Goal: Information Seeking & Learning: Learn about a topic

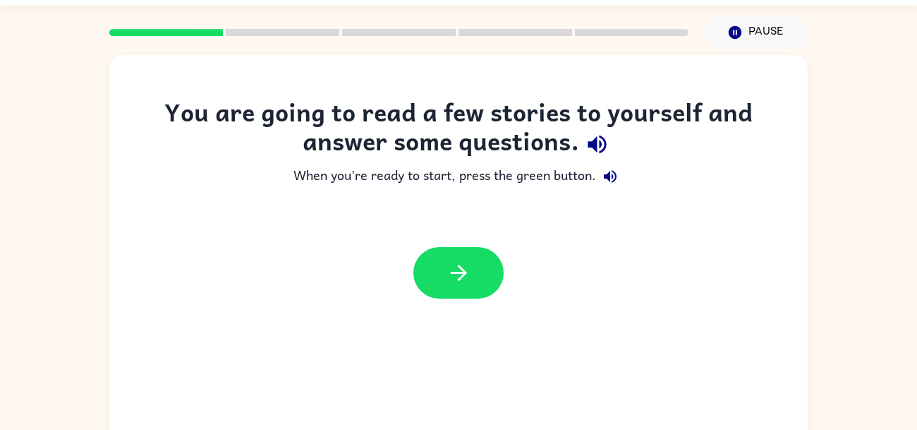
scroll to position [11, 0]
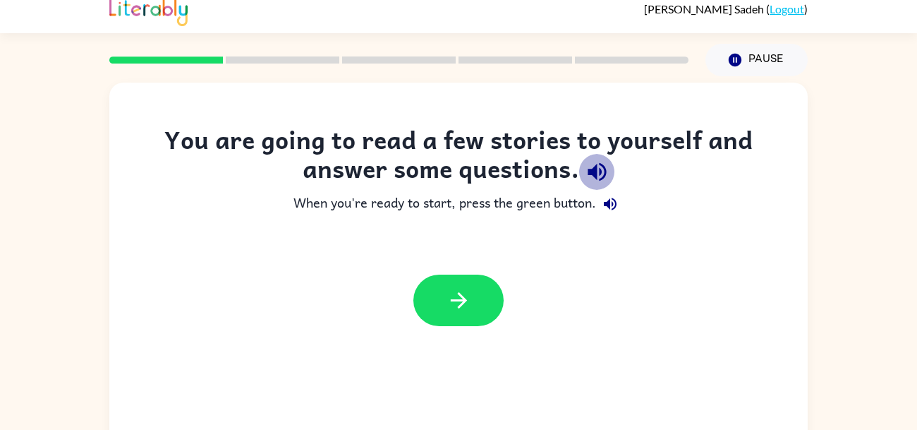
click at [596, 175] on icon "button" at bounding box center [597, 172] width 18 height 18
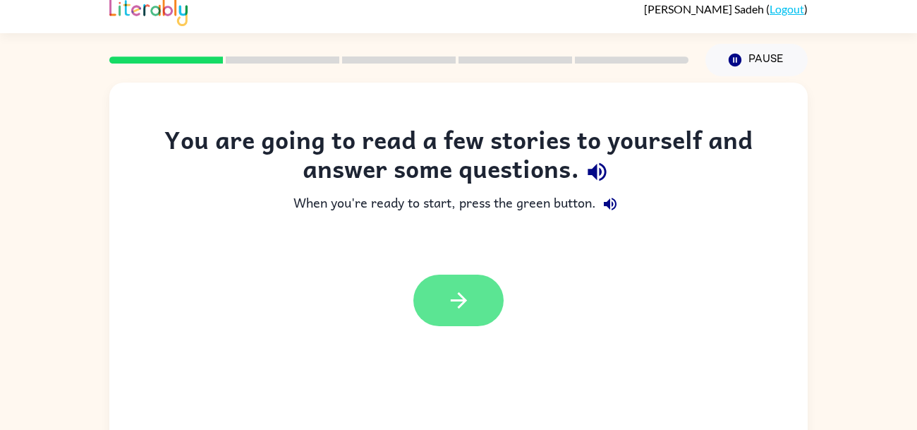
click at [442, 291] on button "button" at bounding box center [458, 300] width 90 height 52
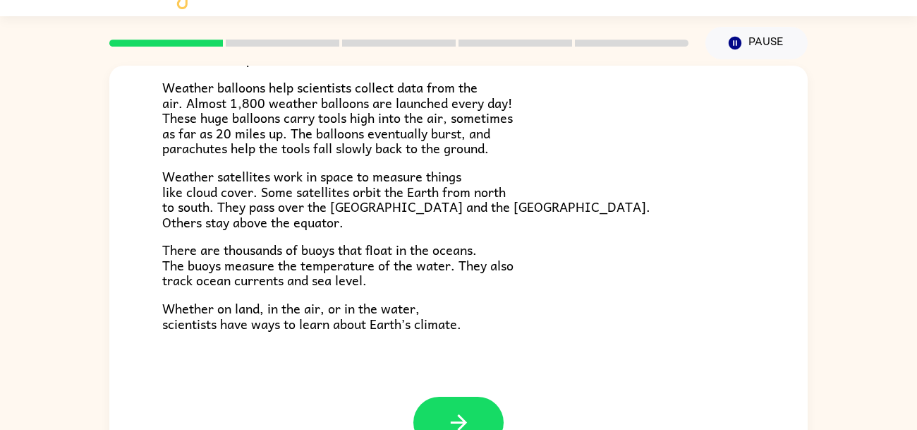
scroll to position [56, 0]
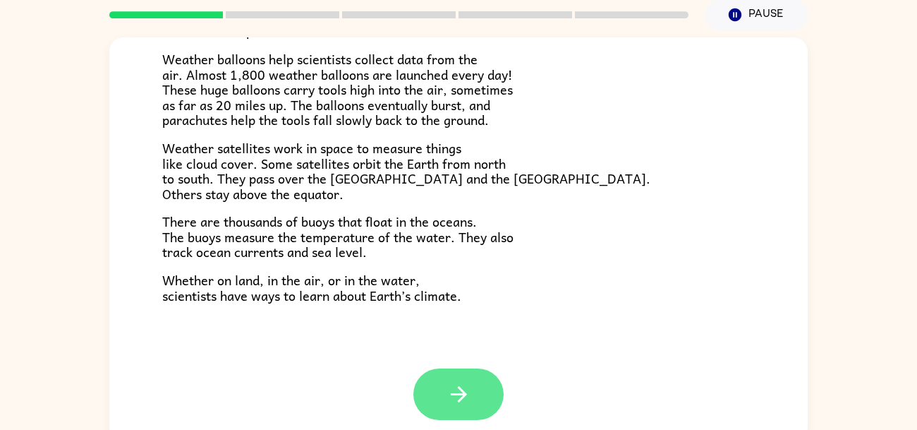
click at [464, 370] on button "button" at bounding box center [458, 394] width 90 height 52
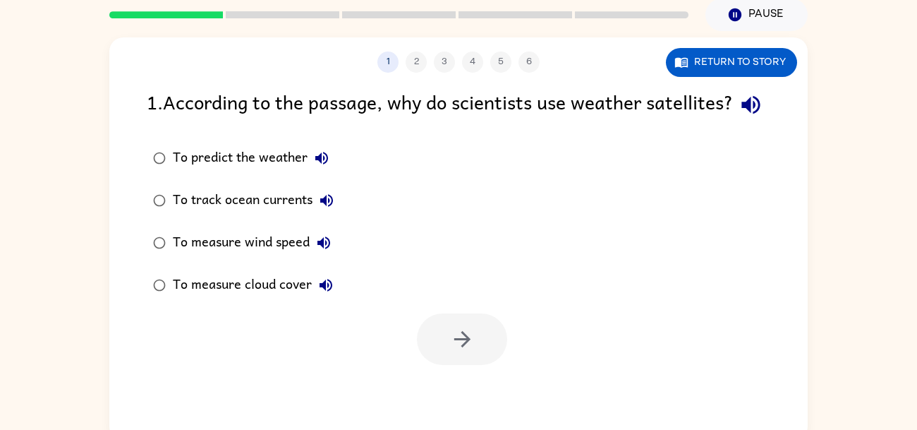
scroll to position [0, 0]
click at [417, 63] on div "1 2 3 4 5 6" at bounding box center [458, 62] width 698 height 21
click at [417, 67] on div "1 2 3 4 5 6" at bounding box center [458, 62] width 698 height 21
click at [392, 62] on button "1" at bounding box center [387, 62] width 21 height 21
click at [408, 60] on div "1 2 3 4 5 6" at bounding box center [458, 62] width 698 height 21
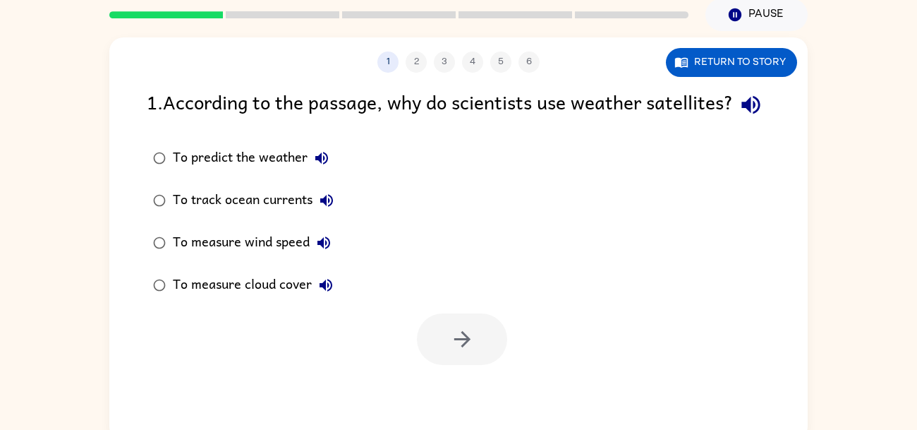
click at [739, 117] on icon "button" at bounding box center [751, 104] width 25 height 25
click at [733, 87] on button "button" at bounding box center [751, 105] width 36 height 36
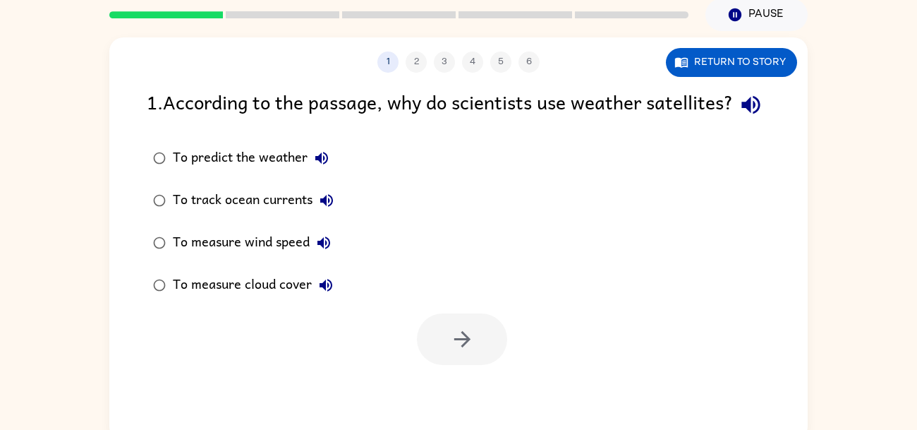
click at [733, 87] on button "button" at bounding box center [751, 105] width 36 height 36
click at [739, 117] on icon "button" at bounding box center [751, 104] width 25 height 25
click at [310, 172] on button "To predict the weather" at bounding box center [322, 158] width 28 height 28
click at [329, 207] on icon "button" at bounding box center [326, 200] width 13 height 13
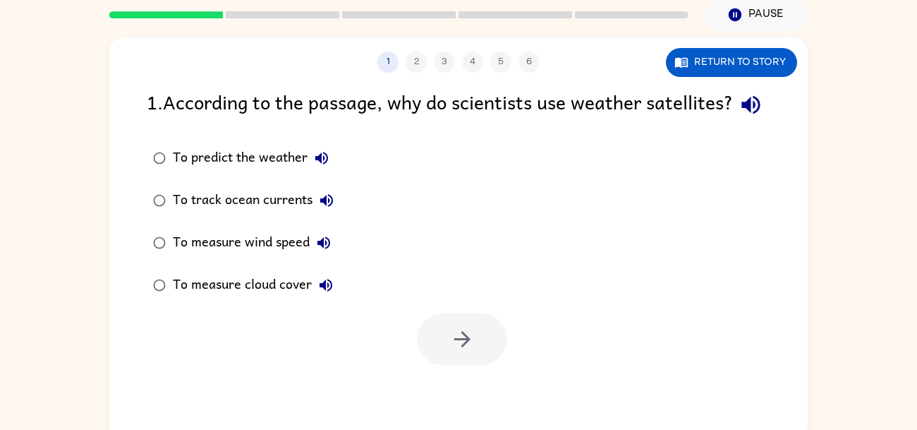
click at [322, 249] on icon "button" at bounding box center [323, 242] width 13 height 13
click at [339, 299] on button "To measure cloud cover" at bounding box center [326, 285] width 28 height 28
click at [133, 11] on rect at bounding box center [166, 14] width 114 height 7
click at [133, 11] on div at bounding box center [399, 14] width 596 height 49
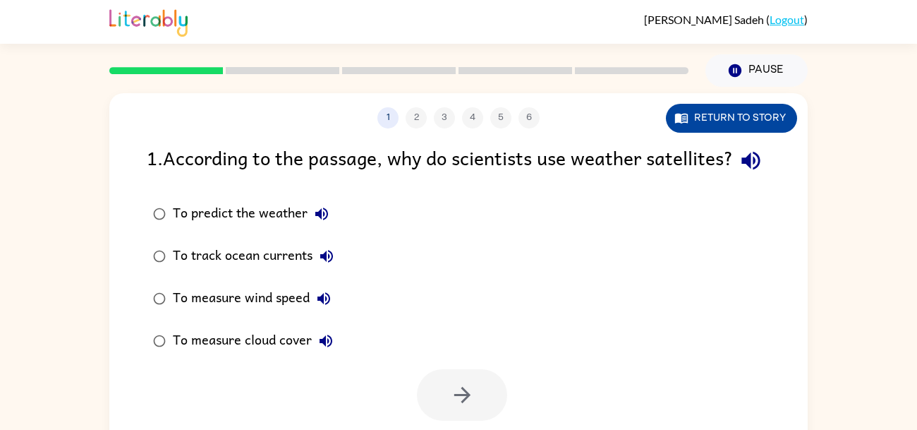
click at [679, 121] on icon "button" at bounding box center [681, 119] width 13 height 10
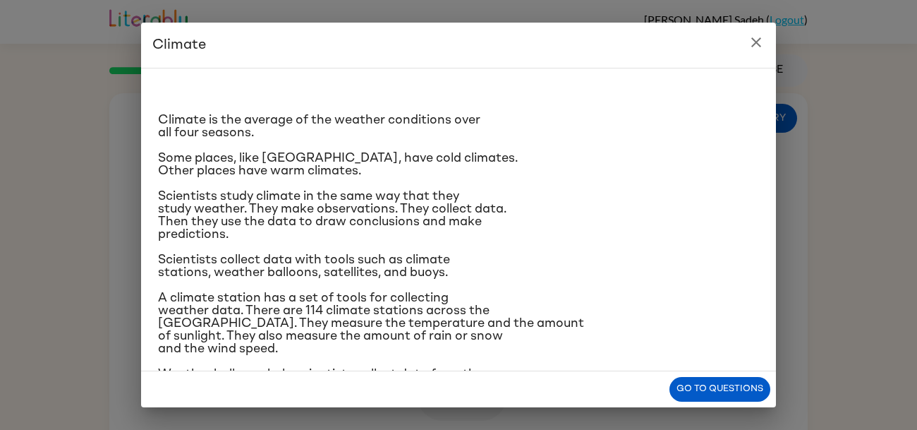
click at [758, 34] on icon "close" at bounding box center [756, 42] width 17 height 17
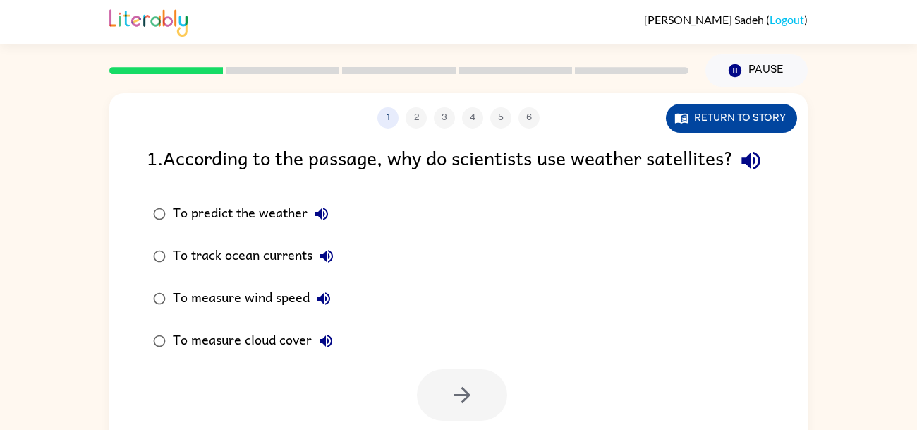
click at [769, 111] on button "Return to story" at bounding box center [731, 118] width 131 height 29
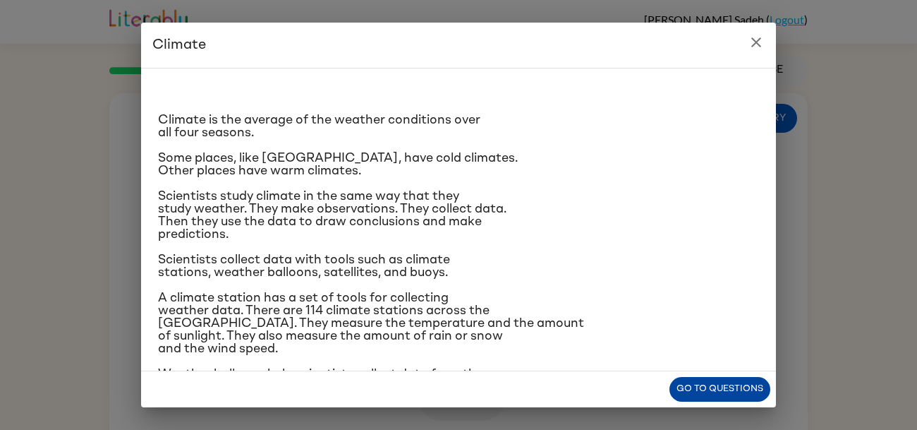
click at [714, 385] on button "Go to questions" at bounding box center [720, 389] width 101 height 25
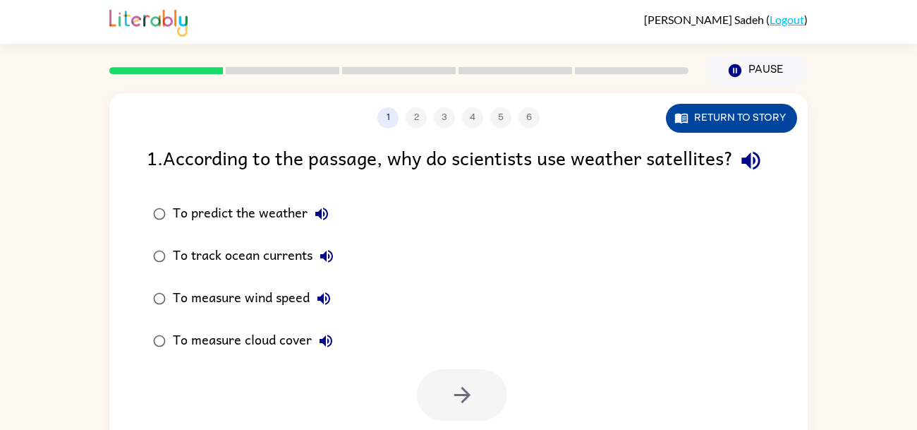
click at [722, 125] on button "Return to story" at bounding box center [731, 118] width 131 height 29
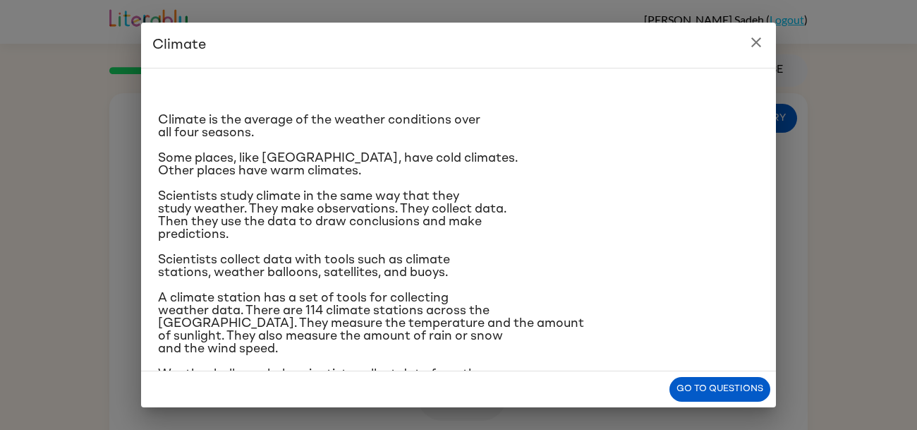
click at [370, 226] on p "Scientists study climate in the same way that they study weather. They make obs…" at bounding box center [458, 215] width 601 height 51
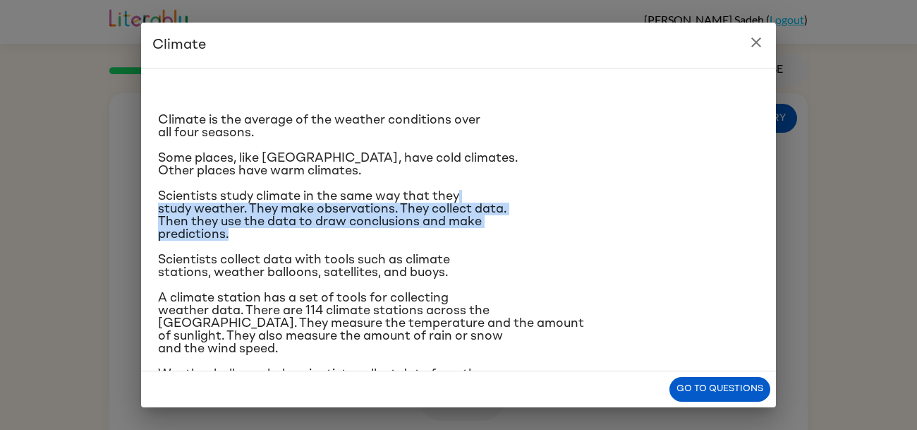
drag, startPoint x: 517, startPoint y: 198, endPoint x: 459, endPoint y: 237, distance: 69.7
click at [459, 237] on p "Scientists study climate in the same way that they study weather. They make obs…" at bounding box center [458, 215] width 601 height 51
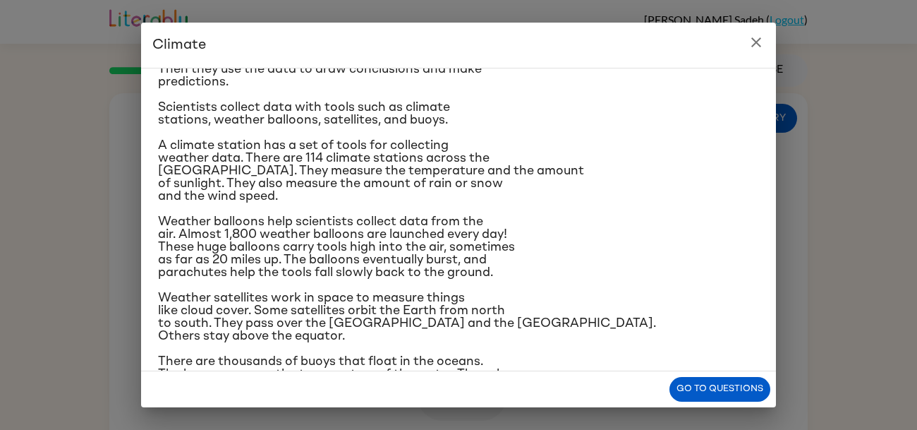
scroll to position [203, 0]
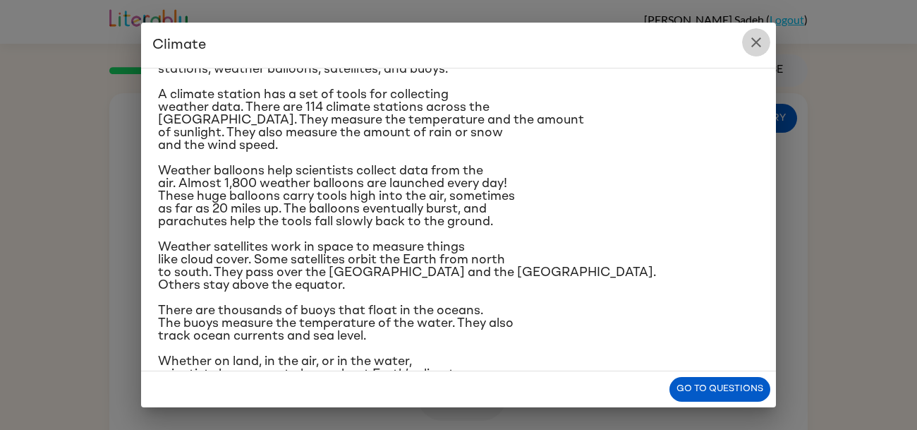
click at [758, 50] on icon "close" at bounding box center [756, 42] width 17 height 17
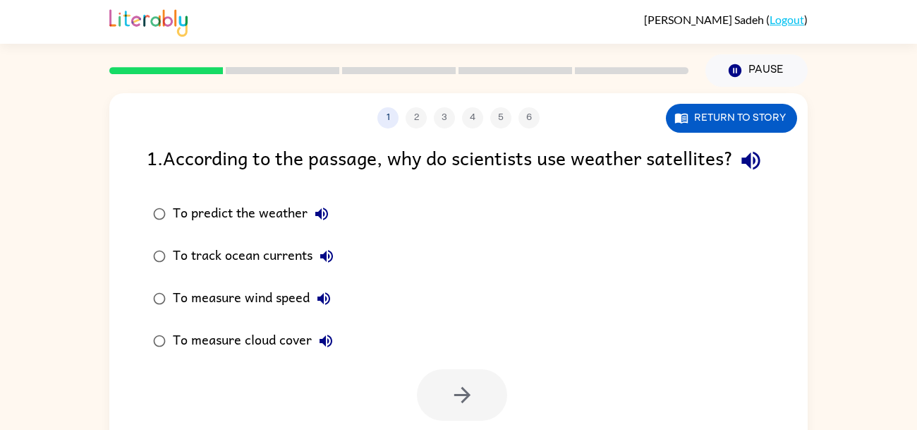
click at [322, 222] on icon "button" at bounding box center [321, 213] width 17 height 17
click at [209, 228] on div "To predict the weather" at bounding box center [254, 214] width 163 height 28
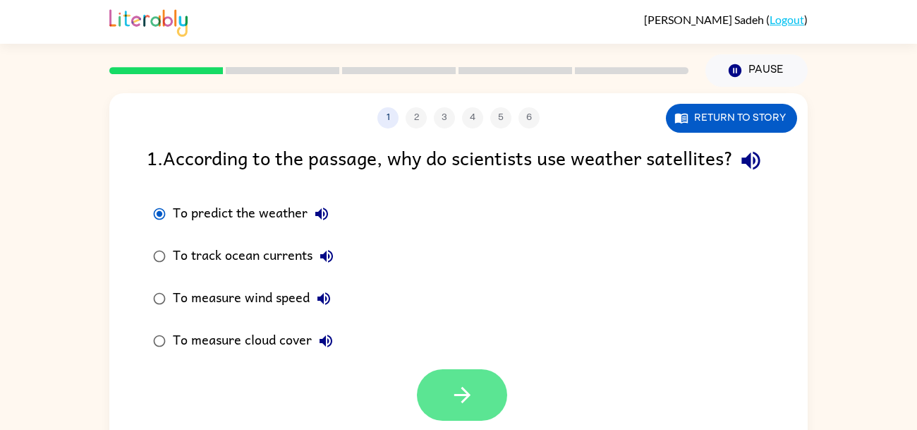
click at [430, 407] on button "button" at bounding box center [462, 395] width 90 height 52
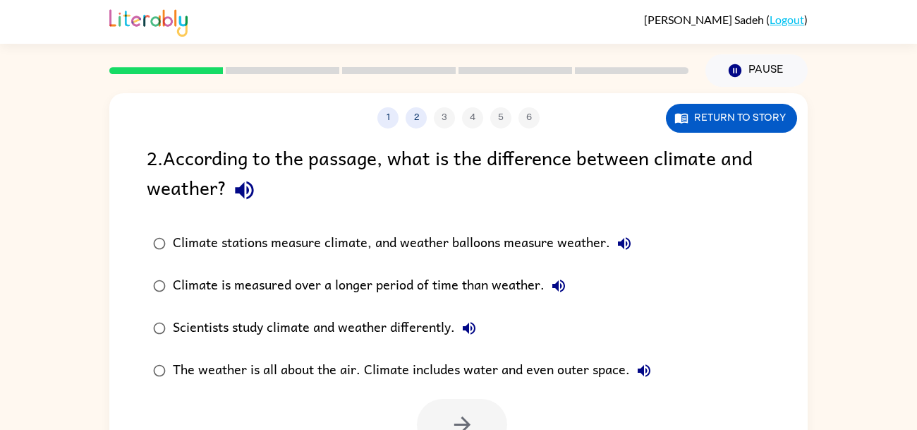
click at [253, 195] on icon "button" at bounding box center [244, 190] width 25 height 25
click at [620, 243] on icon "button" at bounding box center [624, 243] width 13 height 13
click at [441, 245] on div "Climate stations measure climate, and weather balloons measure weather." at bounding box center [406, 243] width 466 height 28
click at [555, 292] on icon "button" at bounding box center [558, 285] width 17 height 17
click at [476, 327] on icon "button" at bounding box center [469, 328] width 13 height 13
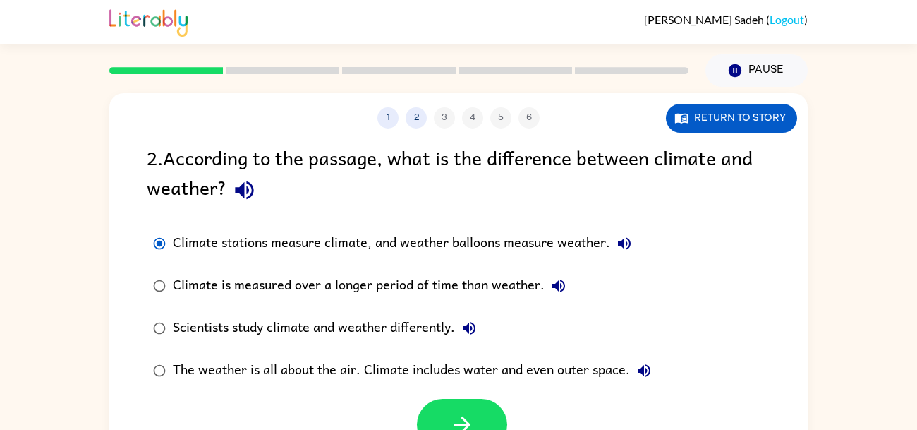
click at [649, 372] on icon "button" at bounding box center [644, 370] width 13 height 13
click at [555, 375] on div "The weather is all about the air. Climate includes water and even outer space." at bounding box center [415, 370] width 485 height 28
click at [447, 421] on button "button" at bounding box center [462, 425] width 90 height 52
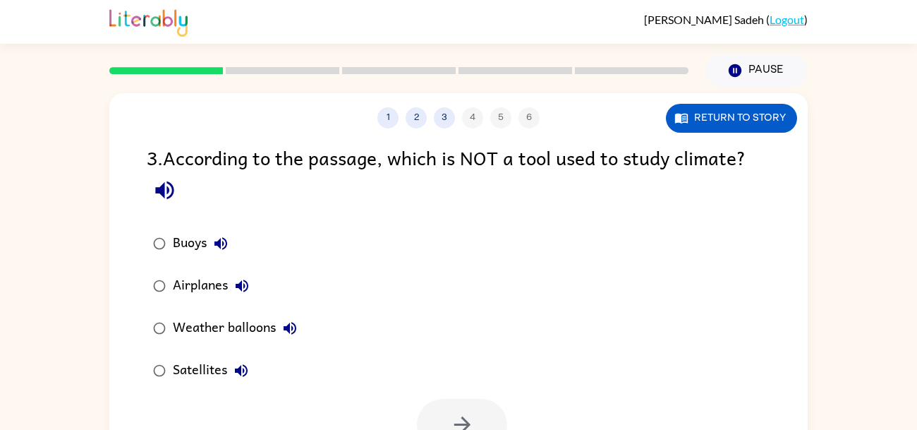
click at [168, 192] on icon "button" at bounding box center [164, 190] width 18 height 18
click at [237, 282] on icon "button" at bounding box center [242, 285] width 17 height 17
click at [290, 329] on icon "button" at bounding box center [290, 328] width 13 height 13
click at [248, 371] on icon "button" at bounding box center [241, 370] width 17 height 17
click at [181, 293] on div "Airplanes" at bounding box center [214, 286] width 83 height 28
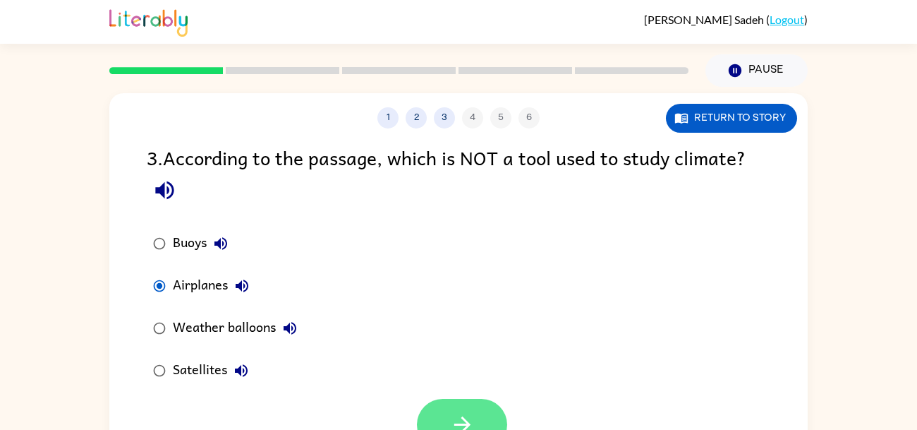
click at [495, 413] on button "button" at bounding box center [462, 425] width 90 height 52
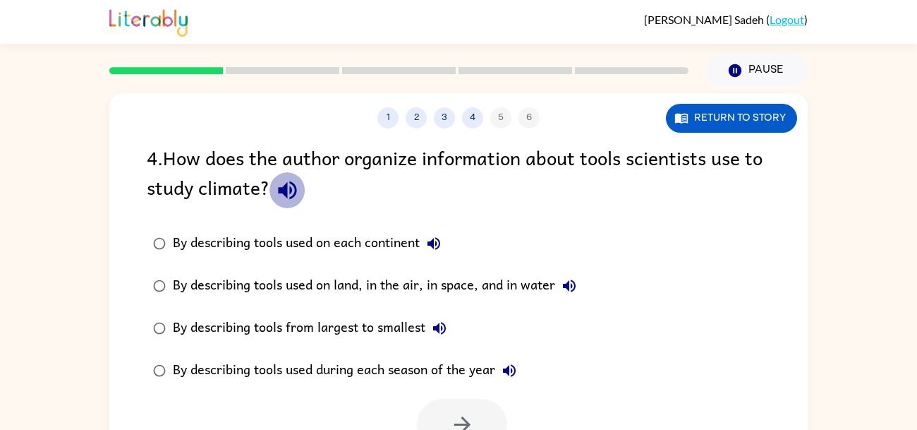
click at [300, 200] on icon "button" at bounding box center [287, 190] width 25 height 25
click at [432, 249] on icon "button" at bounding box center [433, 243] width 17 height 17
click at [577, 291] on icon "button" at bounding box center [569, 285] width 17 height 17
click at [440, 337] on button "By describing tools from largest to smallest" at bounding box center [439, 328] width 28 height 28
click at [504, 376] on icon "button" at bounding box center [509, 370] width 17 height 17
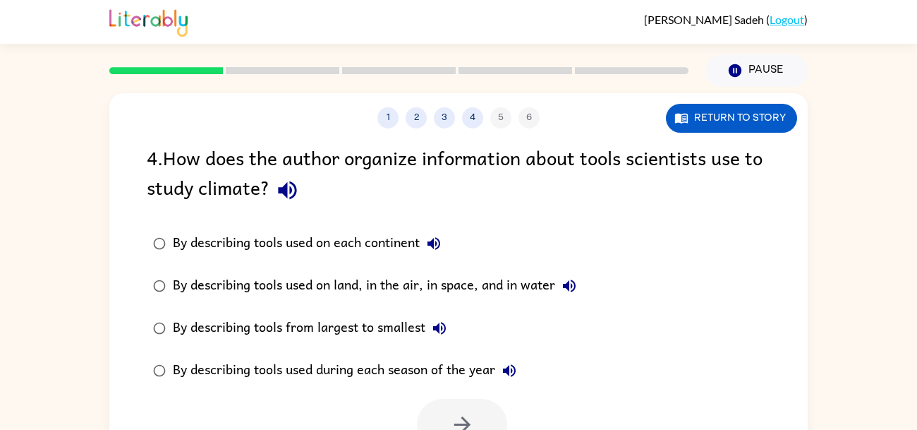
click at [456, 277] on div "By describing tools used on land, in the air, in space, and in water" at bounding box center [378, 286] width 411 height 28
click at [492, 423] on button "button" at bounding box center [462, 425] width 90 height 52
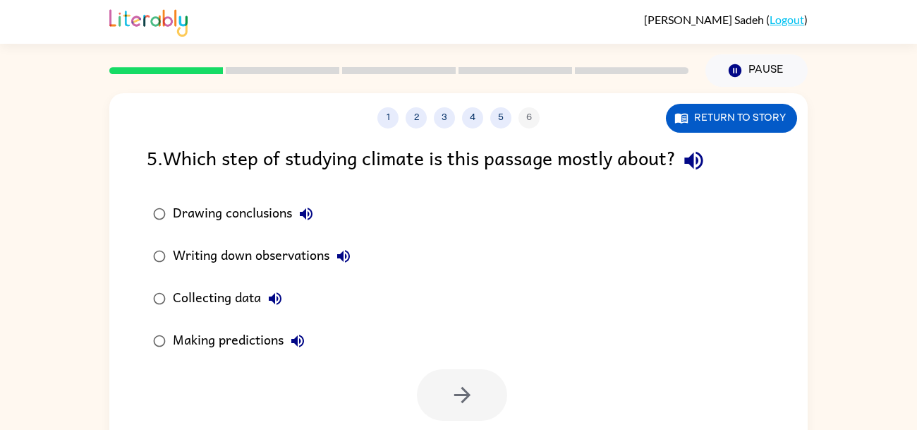
click at [703, 162] on icon "button" at bounding box center [693, 161] width 18 height 18
click at [310, 220] on icon "button" at bounding box center [306, 213] width 17 height 17
click at [334, 263] on button "Writing down observations" at bounding box center [343, 256] width 28 height 28
click at [284, 297] on button "Collecting data" at bounding box center [275, 298] width 28 height 28
click at [198, 304] on div "Collecting data" at bounding box center [231, 298] width 116 height 28
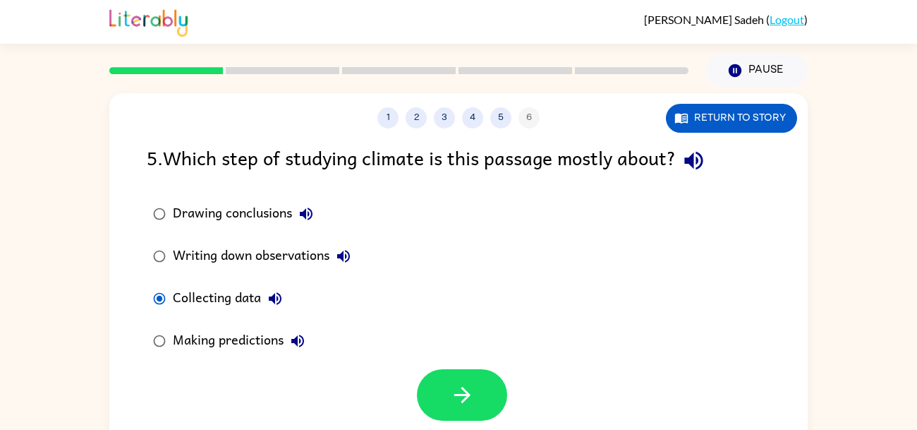
click at [289, 341] on button "Making predictions" at bounding box center [298, 341] width 28 height 28
click at [452, 405] on icon "button" at bounding box center [462, 394] width 25 height 25
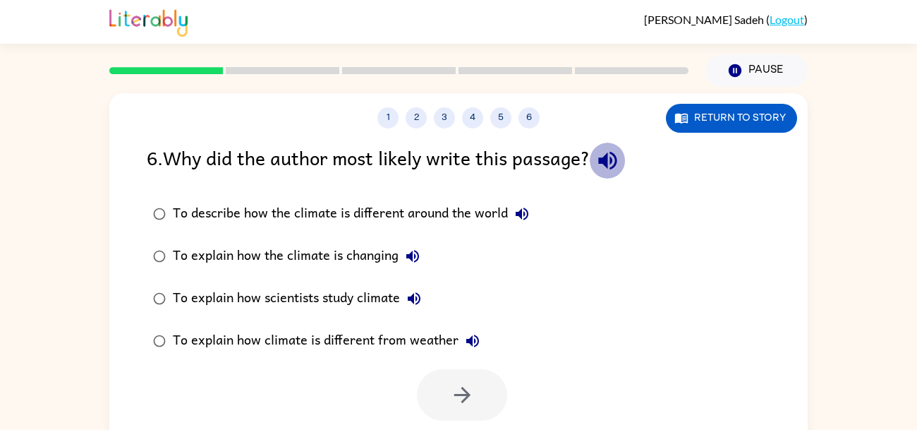
click at [604, 172] on icon "button" at bounding box center [607, 160] width 25 height 25
click at [521, 212] on icon "button" at bounding box center [522, 213] width 13 height 13
click at [411, 262] on icon "button" at bounding box center [412, 256] width 17 height 17
click at [406, 224] on div "To describe how the climate is different around the world" at bounding box center [354, 214] width 363 height 28
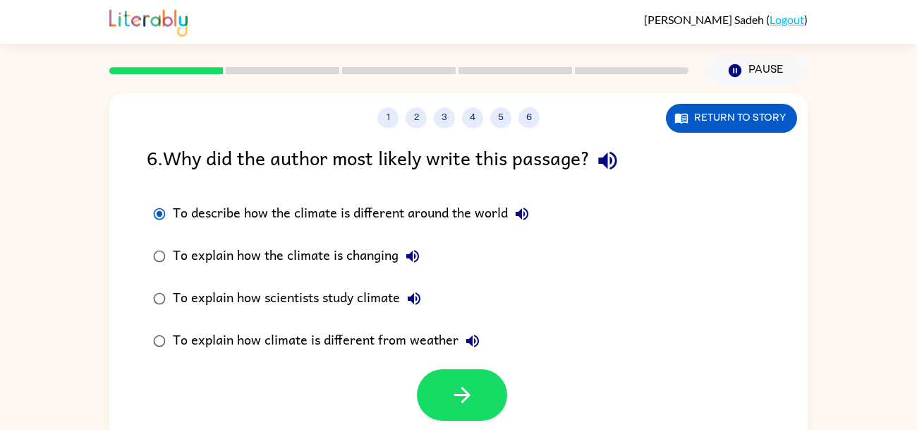
click at [416, 305] on icon "button" at bounding box center [414, 298] width 17 height 17
click at [461, 347] on button "To explain how climate is different from weather" at bounding box center [473, 341] width 28 height 28
click at [386, 347] on div "To explain how climate is different from weather" at bounding box center [330, 341] width 314 height 28
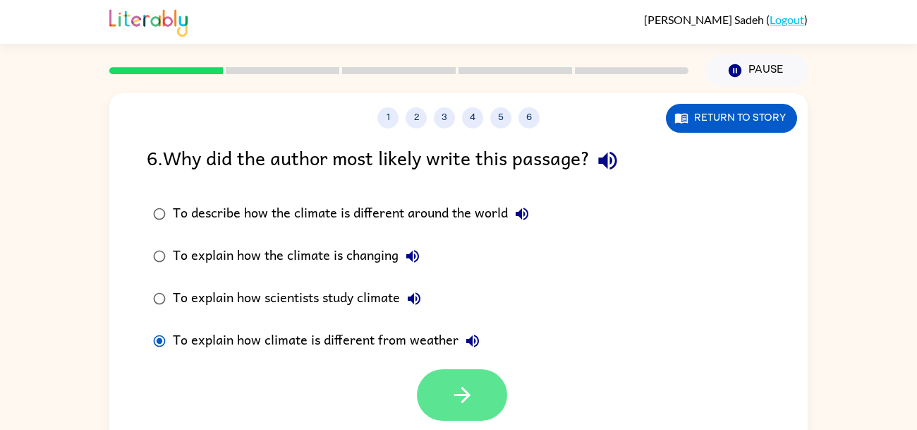
click at [454, 410] on button "button" at bounding box center [462, 395] width 90 height 52
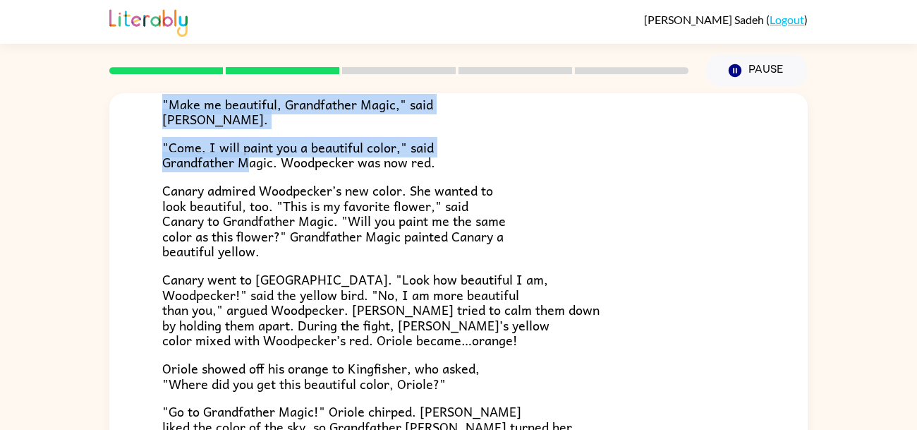
scroll to position [4, 0]
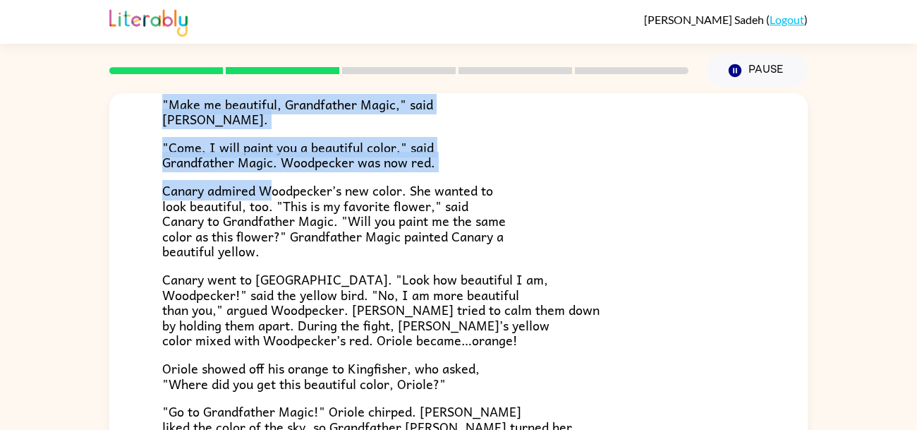
click at [250, 157] on span ""Come, I will paint you a beautiful color," said Grandfather Magic. Woodpecker …" at bounding box center [298, 155] width 273 height 36
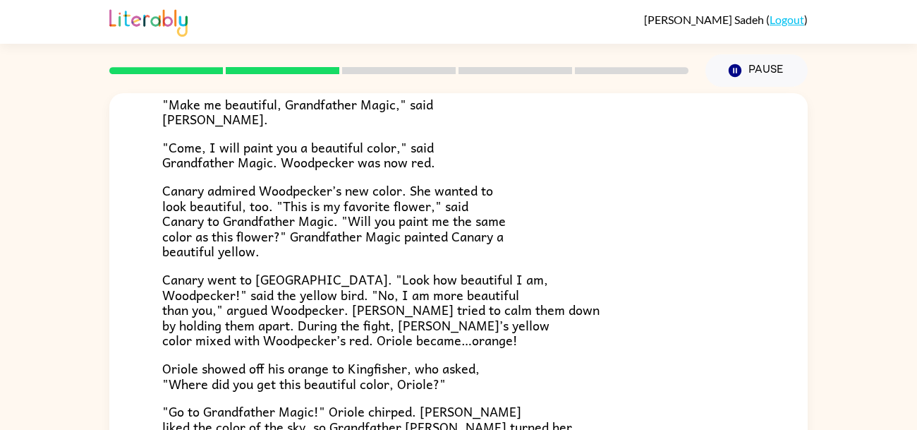
scroll to position [53, 0]
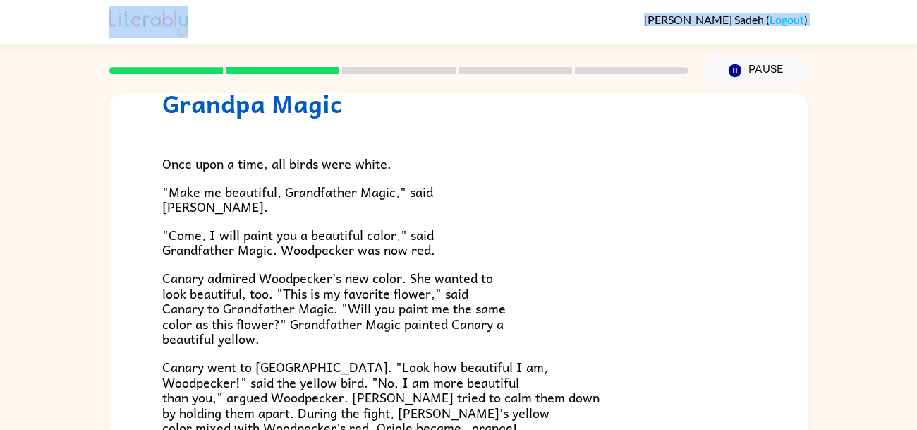
click at [250, 157] on span "Once upon a time, all birds were white." at bounding box center [276, 163] width 229 height 20
click at [250, 154] on span "Once upon a time, all birds were white." at bounding box center [276, 163] width 229 height 20
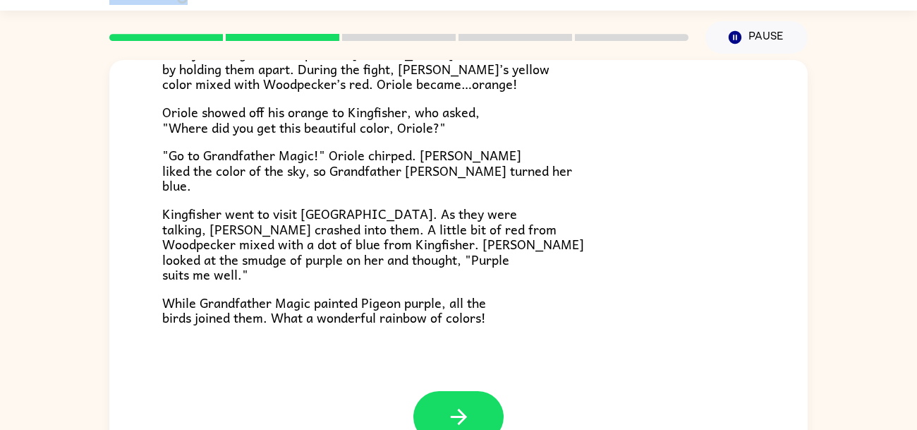
scroll to position [67, 0]
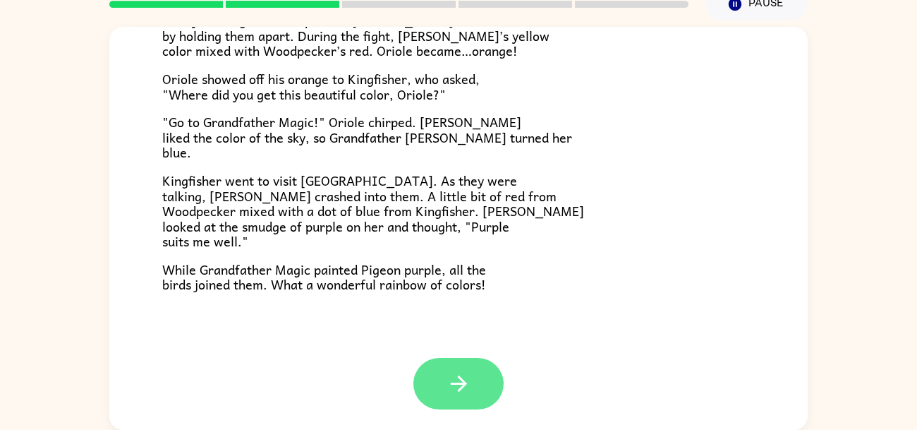
click at [461, 375] on icon "button" at bounding box center [459, 383] width 25 height 25
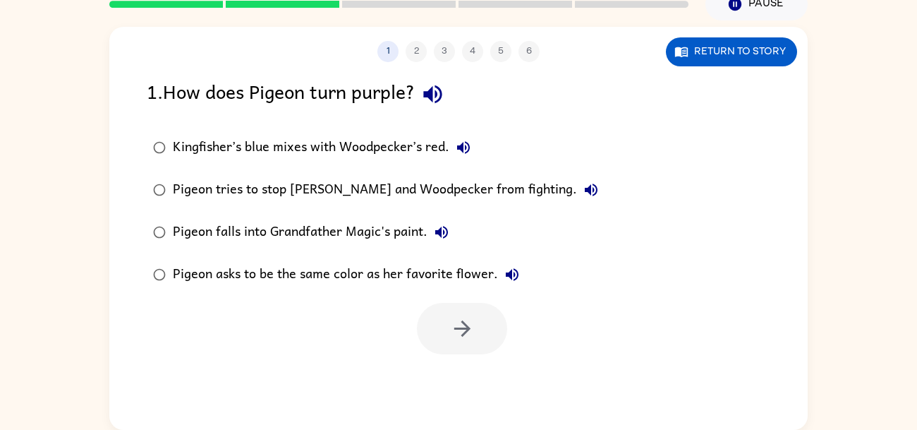
click at [442, 100] on icon "button" at bounding box center [432, 94] width 18 height 18
click at [461, 148] on icon "button" at bounding box center [463, 147] width 13 height 13
click at [585, 194] on icon "button" at bounding box center [591, 189] width 13 height 13
click at [448, 228] on icon "button" at bounding box center [441, 232] width 17 height 17
click at [449, 188] on div "Pigeon tries to stop [PERSON_NAME] and Woodpecker from fighting." at bounding box center [389, 190] width 432 height 28
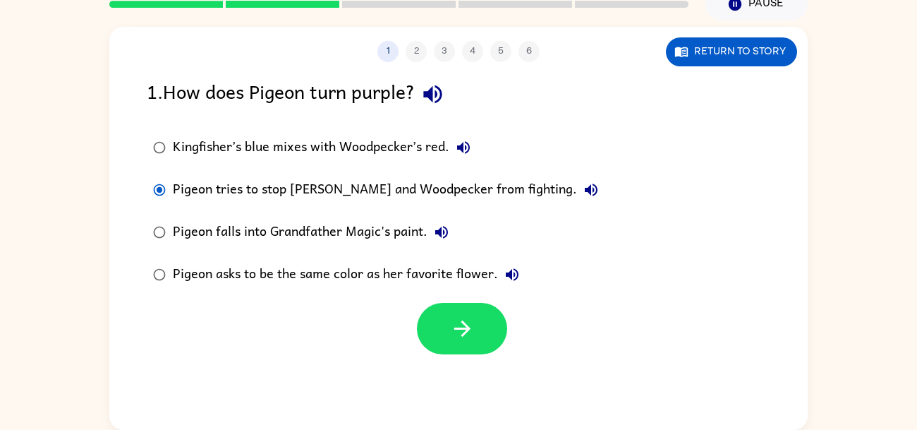
click at [418, 239] on div "Pigeon falls into Grandfather Magic's paint." at bounding box center [314, 232] width 283 height 28
click at [510, 273] on icon "button" at bounding box center [512, 274] width 13 height 13
click at [696, 56] on button "Return to story" at bounding box center [731, 51] width 131 height 29
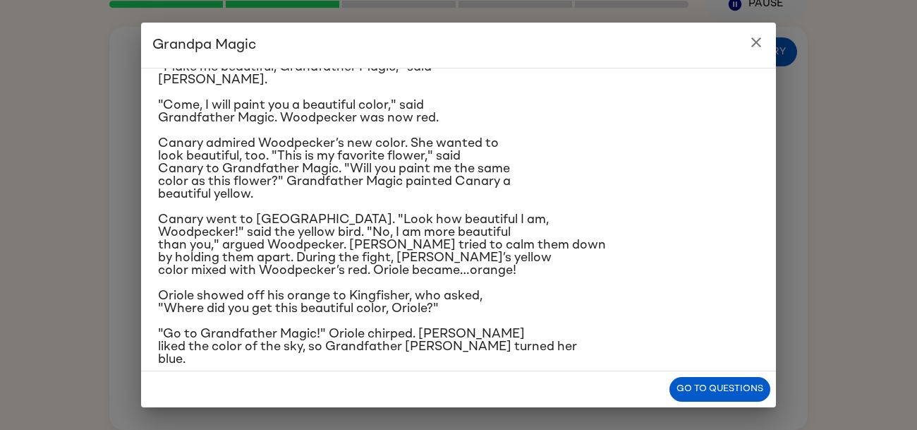
scroll to position [85, 0]
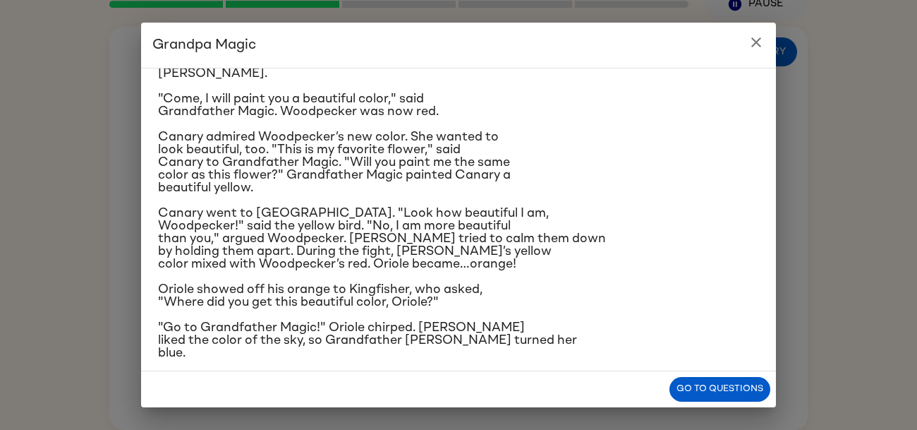
click at [566, 238] on p "Canary went to [GEOGRAPHIC_DATA]. "Look how beautiful I am, Woodpecker!" said t…" at bounding box center [458, 238] width 601 height 63
click at [0, 197] on div "Grandpa Magic Once upon a time, all birds were white. "Make me beautiful, Grand…" at bounding box center [458, 215] width 917 height 430
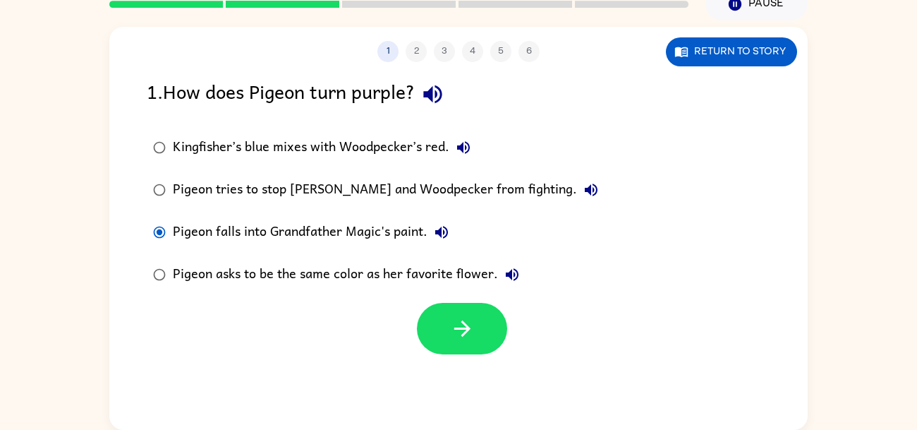
click at [5, 195] on div "1 2 3 4 5 6 Return to story 1 . How does Pigeon turn purple? Kingfisher’s blue …" at bounding box center [458, 224] width 917 height 409
click at [478, 337] on button "button" at bounding box center [462, 329] width 90 height 52
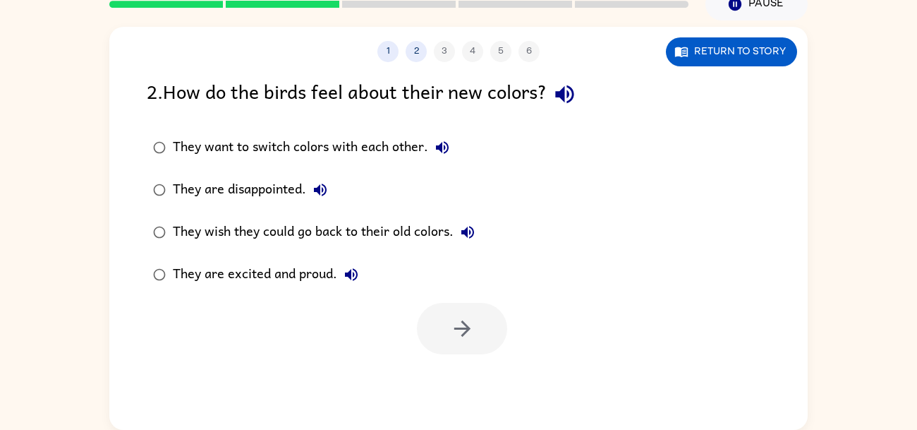
click at [575, 96] on icon "button" at bounding box center [564, 94] width 25 height 25
click at [440, 145] on icon "button" at bounding box center [442, 147] width 13 height 13
click at [318, 190] on icon "button" at bounding box center [320, 189] width 13 height 13
click at [465, 234] on icon "button" at bounding box center [467, 232] width 17 height 17
click at [359, 269] on icon "button" at bounding box center [351, 274] width 17 height 17
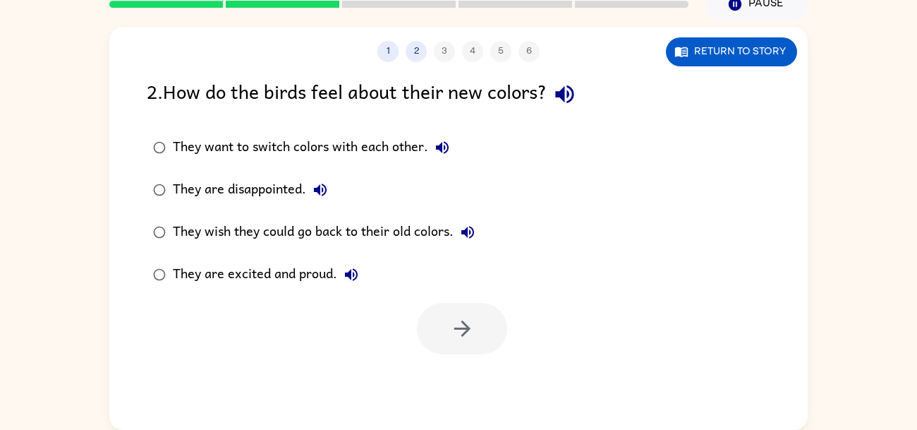
click at [382, 246] on label "They wish they could go back to their old colors." at bounding box center [314, 232] width 350 height 42
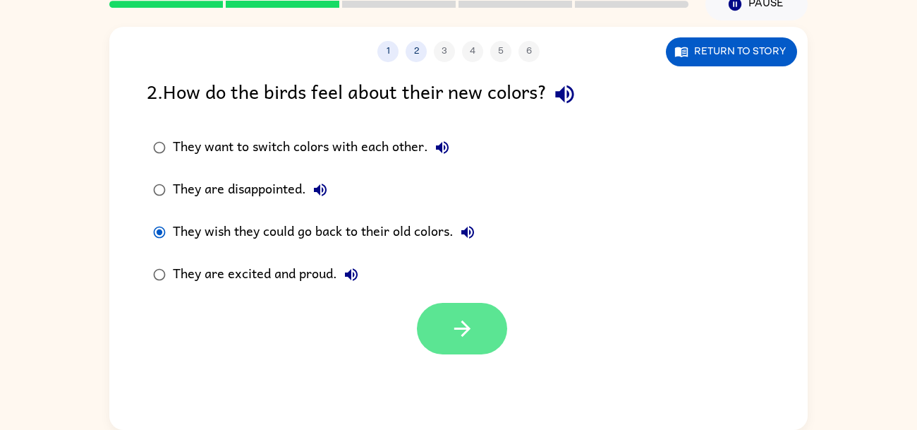
click at [483, 338] on button "button" at bounding box center [462, 329] width 90 height 52
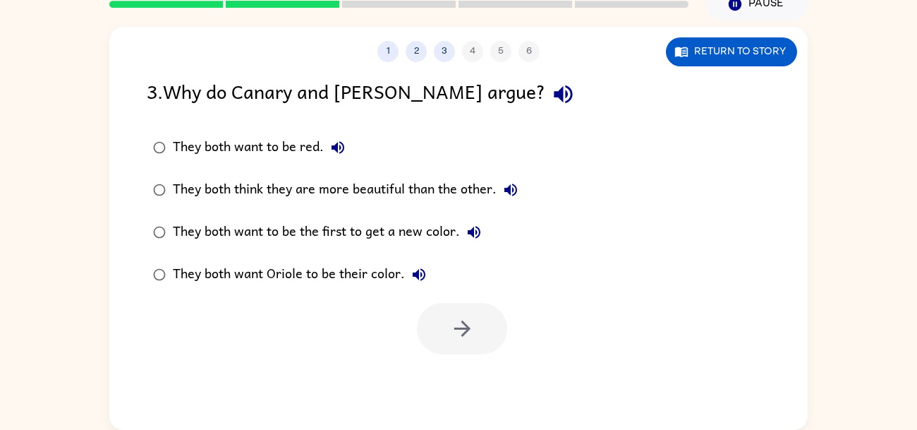
click at [551, 101] on icon "button" at bounding box center [563, 94] width 25 height 25
click at [350, 160] on div "They both want to be red." at bounding box center [262, 147] width 179 height 28
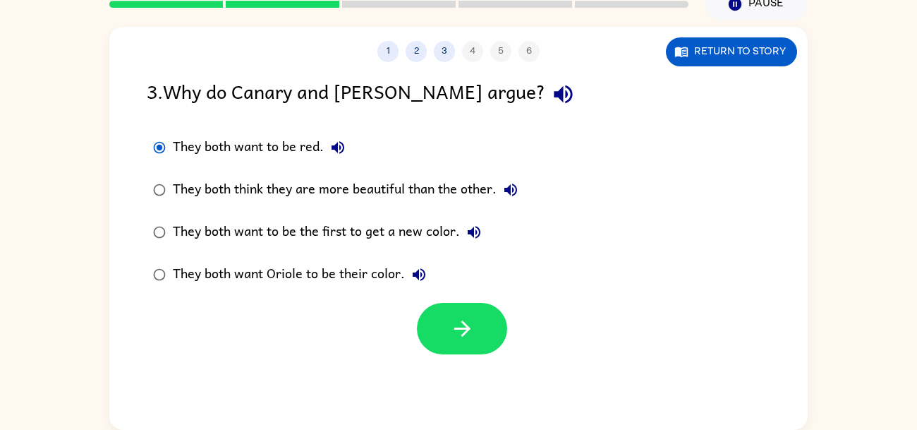
click at [338, 152] on icon "button" at bounding box center [337, 147] width 17 height 17
click at [502, 186] on button "They both think they are more beautiful than the other." at bounding box center [511, 190] width 28 height 28
click at [477, 231] on icon "button" at bounding box center [474, 232] width 17 height 17
click at [385, 188] on div "They both think they are more beautiful than the other." at bounding box center [349, 190] width 352 height 28
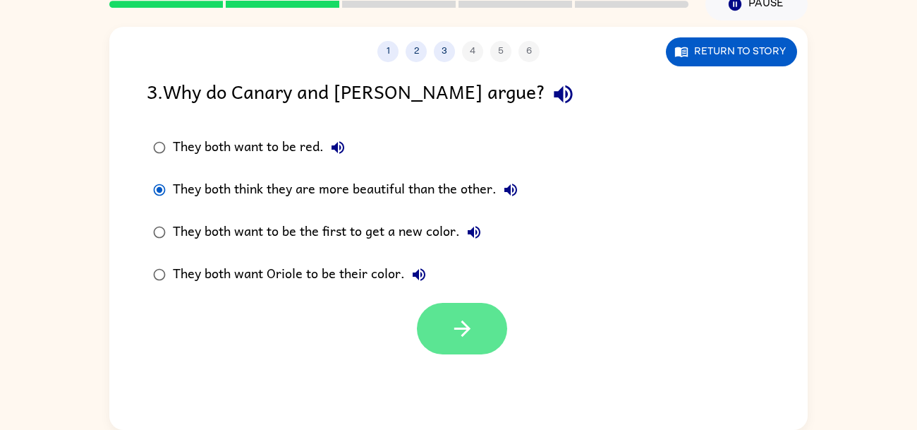
click at [486, 326] on button "button" at bounding box center [462, 329] width 90 height 52
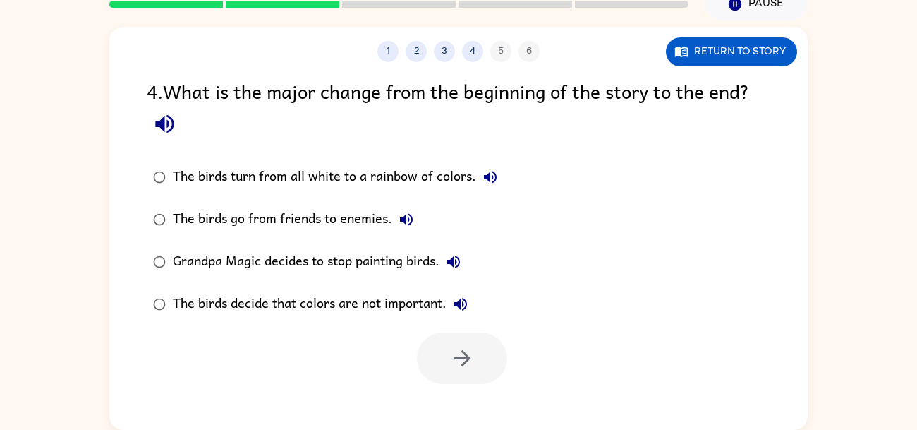
click at [152, 123] on icon "button" at bounding box center [164, 123] width 25 height 25
click at [488, 181] on icon "button" at bounding box center [490, 177] width 17 height 17
click at [486, 176] on icon "button" at bounding box center [490, 177] width 13 height 13
click at [395, 219] on button "The birds go from friends to enemies." at bounding box center [406, 219] width 28 height 28
click at [456, 270] on button "Grandpa Magic decides to stop painting birds." at bounding box center [454, 262] width 28 height 28
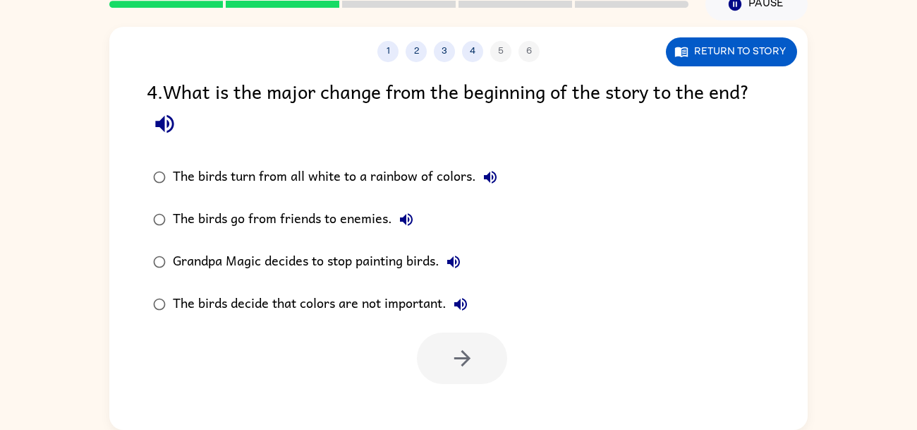
click at [466, 314] on button "The birds decide that colors are not important." at bounding box center [461, 304] width 28 height 28
click at [171, 131] on icon "button" at bounding box center [164, 123] width 25 height 25
click at [451, 261] on icon "button" at bounding box center [453, 261] width 13 height 13
click at [454, 304] on icon "button" at bounding box center [460, 304] width 17 height 17
click at [470, 315] on div "The birds decide that colors are not important." at bounding box center [324, 304] width 302 height 28
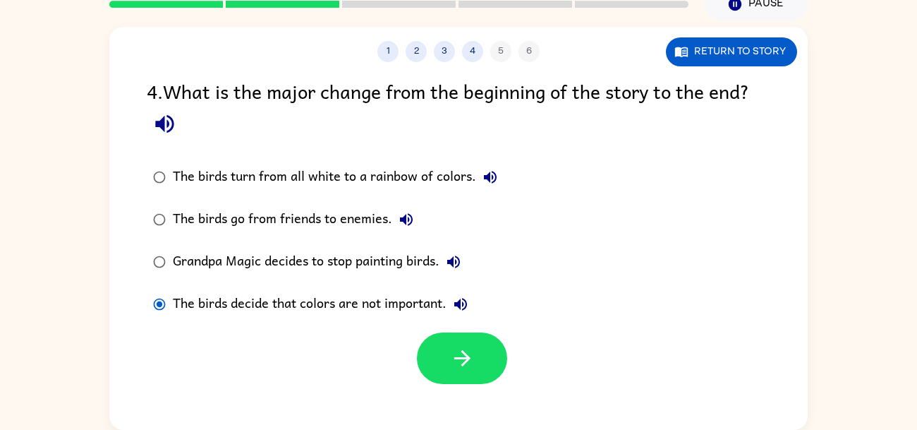
click at [462, 307] on icon "button" at bounding box center [460, 304] width 17 height 17
click at [334, 253] on div "Grandpa Magic decides to stop painting birds." at bounding box center [320, 262] width 295 height 28
click at [485, 185] on button "The birds turn from all white to a rainbow of colors." at bounding box center [490, 177] width 28 height 28
click at [487, 176] on icon "button" at bounding box center [490, 177] width 13 height 13
click at [468, 58] on button "4" at bounding box center [472, 51] width 21 height 21
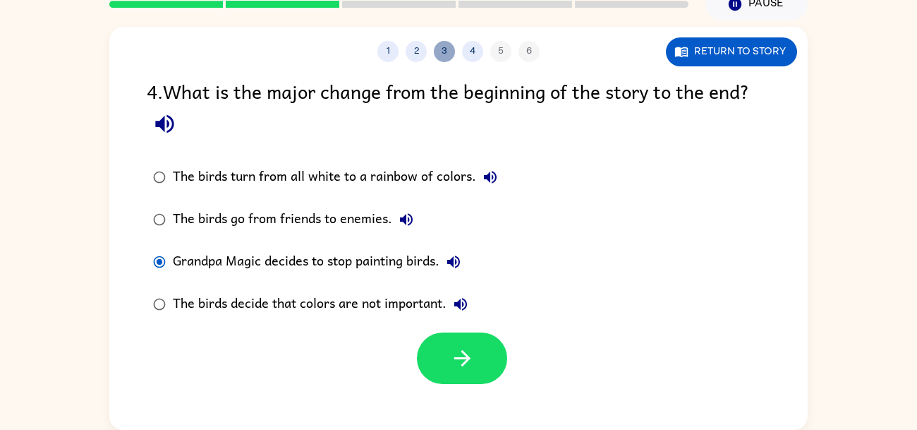
click at [443, 54] on button "3" at bounding box center [444, 51] width 21 height 21
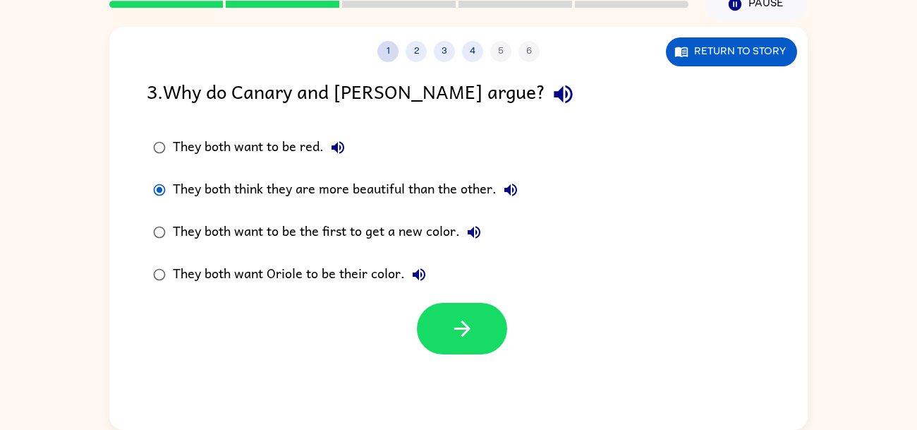
click at [397, 47] on button "1" at bounding box center [387, 51] width 21 height 21
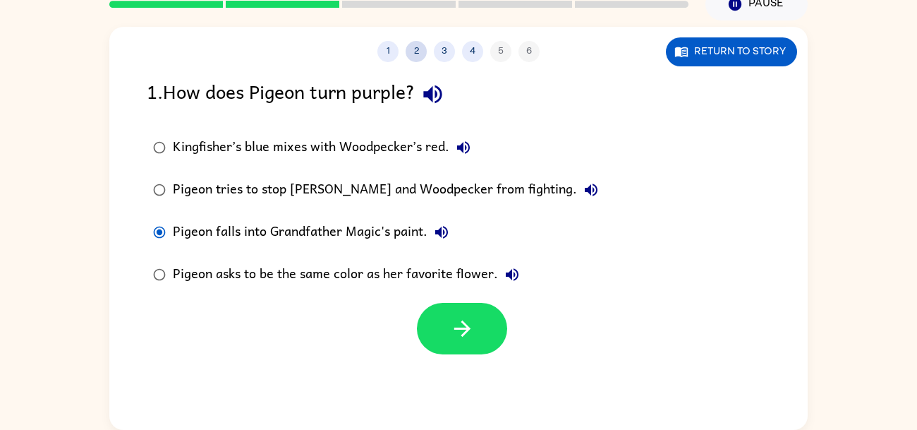
click at [415, 52] on button "2" at bounding box center [416, 51] width 21 height 21
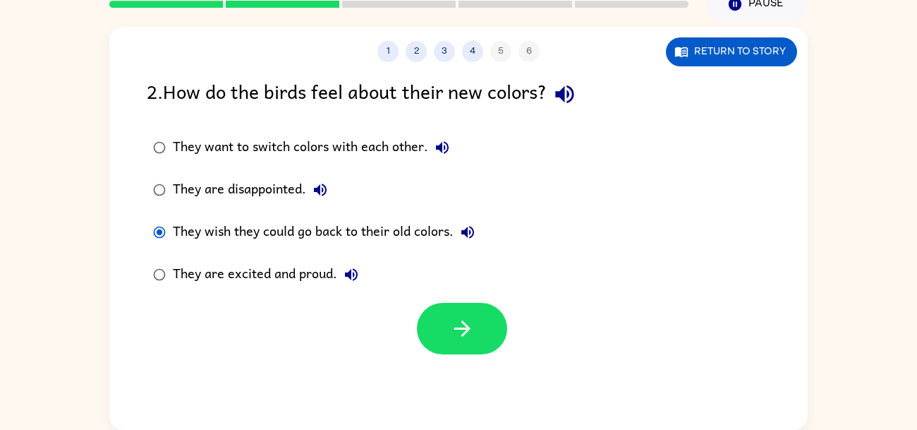
click at [274, 269] on div "They are excited and proud." at bounding box center [269, 274] width 193 height 28
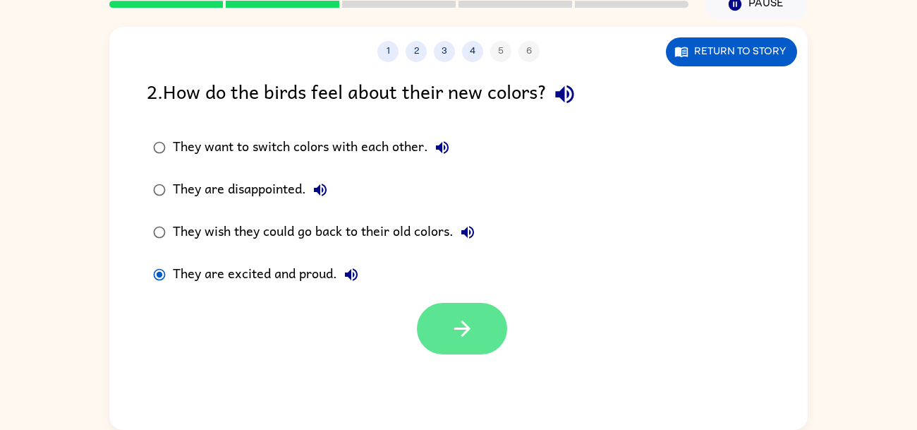
click at [464, 313] on button "button" at bounding box center [462, 329] width 90 height 52
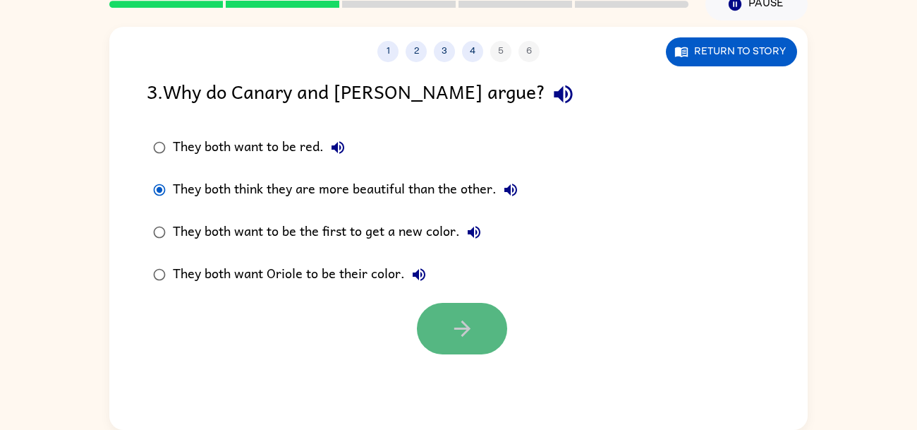
click at [467, 317] on icon "button" at bounding box center [462, 328] width 25 height 25
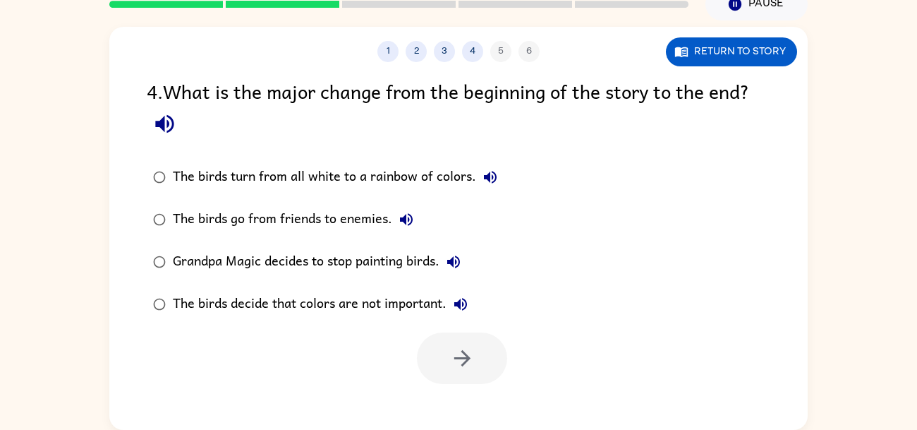
click at [159, 135] on icon "button" at bounding box center [164, 123] width 25 height 25
click at [493, 177] on icon "button" at bounding box center [490, 177] width 17 height 17
click at [411, 223] on icon "button" at bounding box center [406, 219] width 17 height 17
click at [363, 176] on div "The birds turn from all white to a rainbow of colors." at bounding box center [339, 177] width 332 height 28
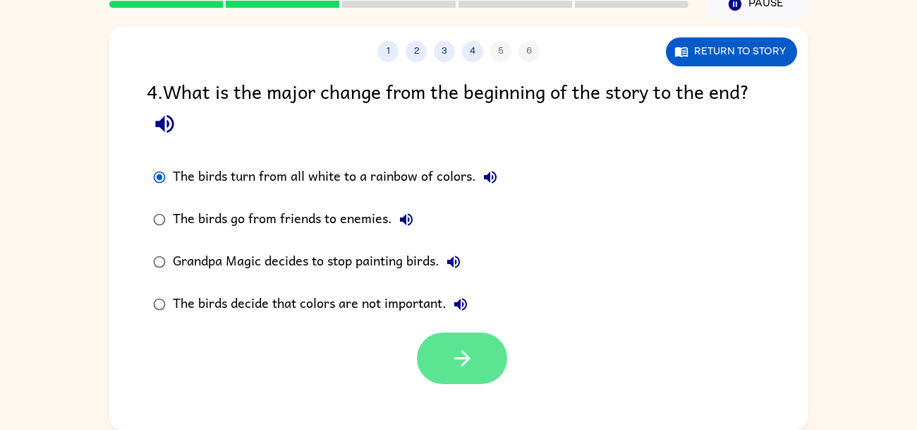
click at [450, 335] on button "button" at bounding box center [462, 358] width 90 height 52
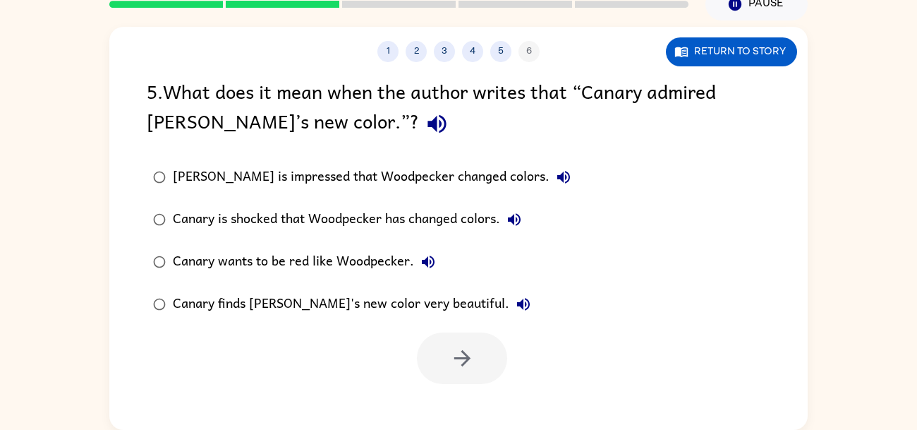
click at [425, 130] on icon "button" at bounding box center [437, 123] width 25 height 25
click at [557, 176] on icon "button" at bounding box center [563, 177] width 13 height 13
click at [521, 219] on icon "button" at bounding box center [514, 219] width 13 height 13
click at [430, 261] on icon "button" at bounding box center [428, 261] width 13 height 13
click at [515, 302] on icon "button" at bounding box center [523, 304] width 17 height 17
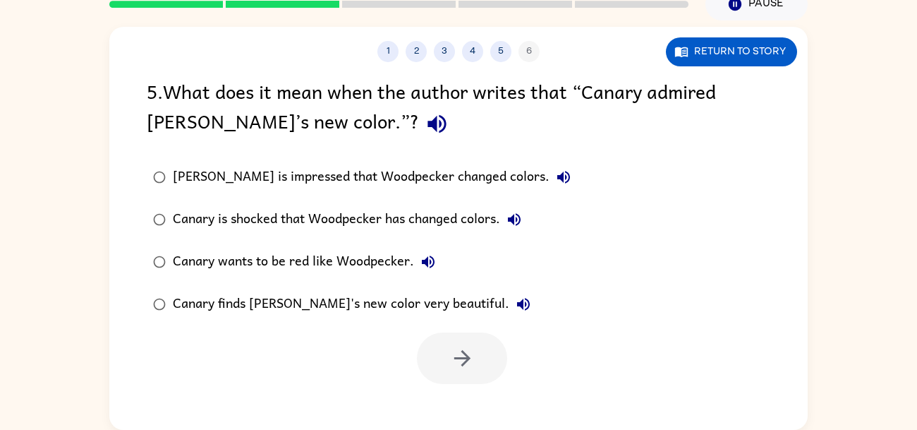
click at [417, 263] on button "Canary wants to be red like Woodpecker." at bounding box center [428, 262] width 28 height 28
click at [507, 219] on button "Canary is shocked that Woodpecker has changed colors." at bounding box center [514, 219] width 28 height 28
click at [521, 220] on icon "button" at bounding box center [514, 219] width 13 height 13
click at [394, 217] on div "Canary is shocked that Woodpecker has changed colors." at bounding box center [351, 219] width 356 height 28
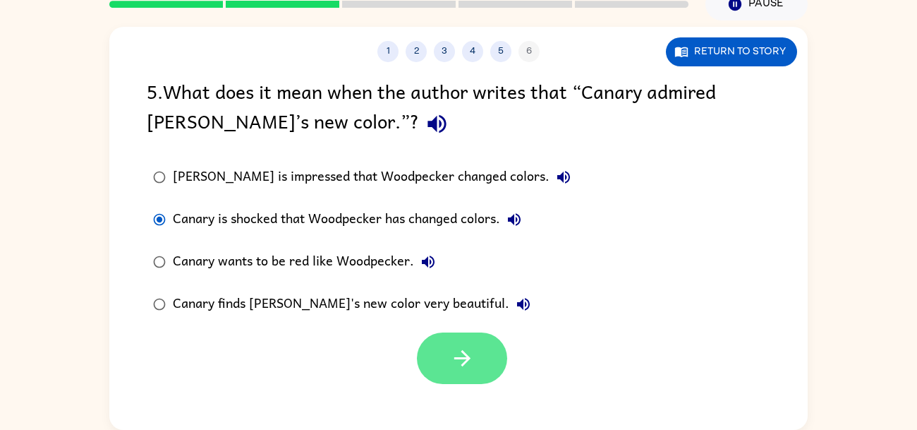
click at [483, 349] on button "button" at bounding box center [462, 358] width 90 height 52
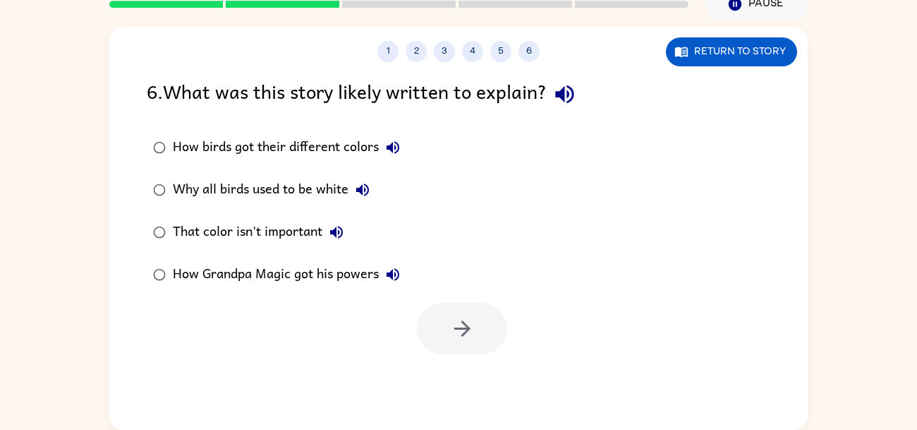
click at [562, 100] on icon "button" at bounding box center [564, 94] width 25 height 25
click at [393, 160] on button "How birds got their different colors" at bounding box center [393, 147] width 28 height 28
click at [358, 190] on icon "button" at bounding box center [362, 189] width 13 height 13
click at [341, 239] on icon "button" at bounding box center [336, 232] width 17 height 17
click at [400, 279] on icon "button" at bounding box center [393, 274] width 17 height 17
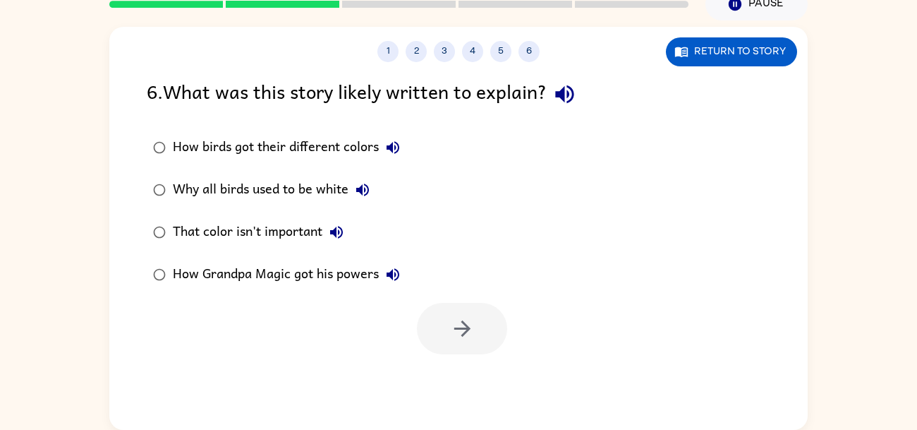
click at [276, 229] on div "That color isn't important" at bounding box center [262, 232] width 178 height 28
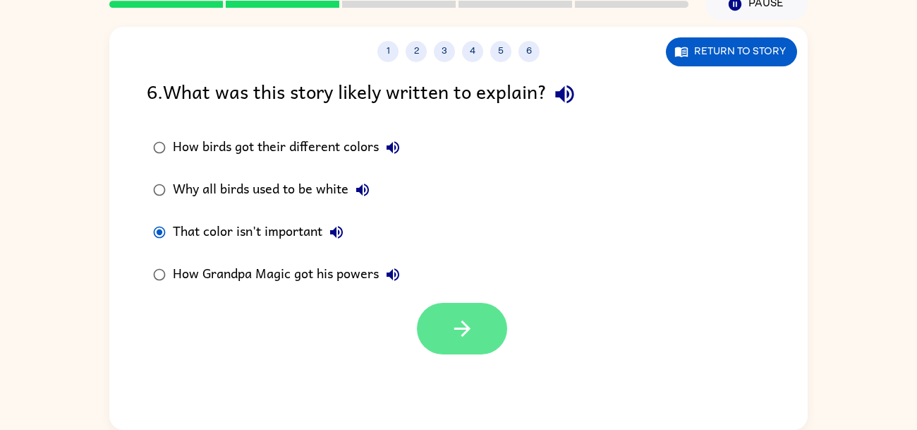
click at [450, 308] on button "button" at bounding box center [462, 329] width 90 height 52
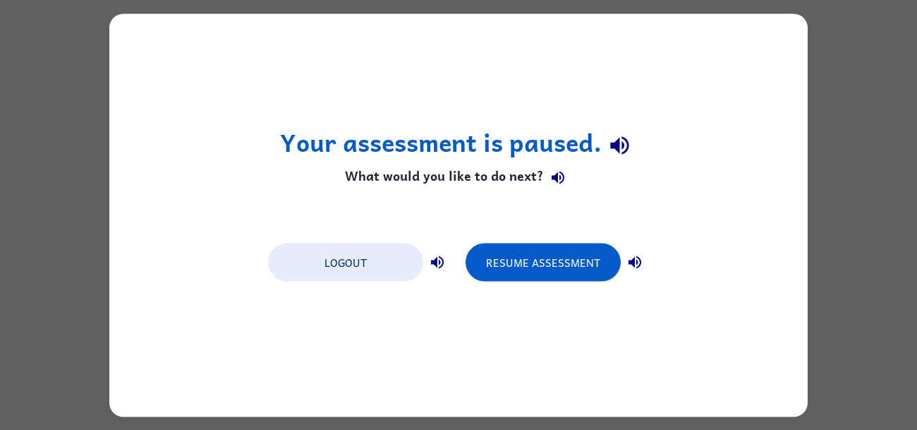
scroll to position [0, 0]
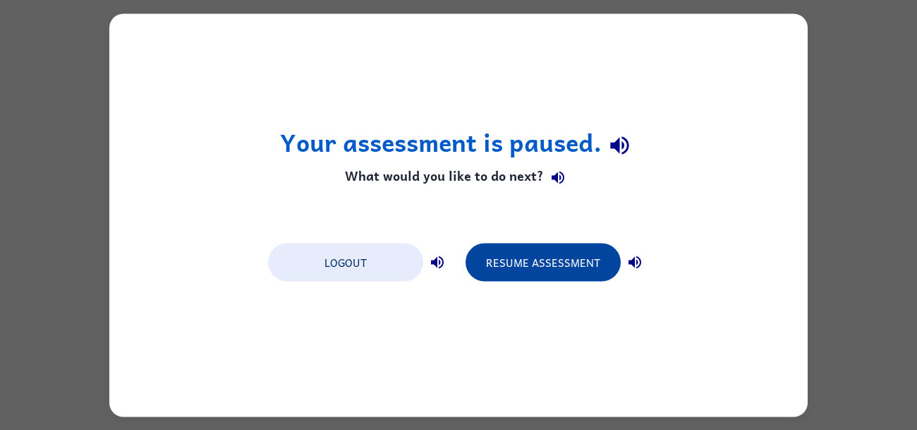
click at [511, 272] on button "Resume Assessment" at bounding box center [543, 262] width 155 height 38
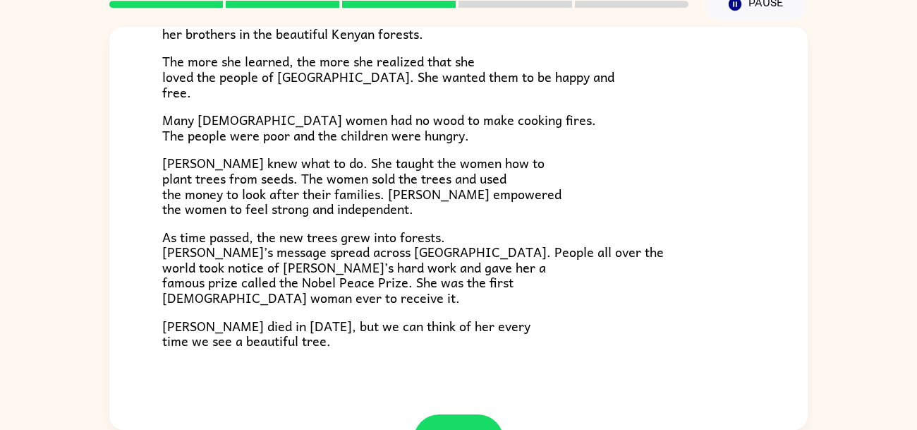
scroll to position [368, 0]
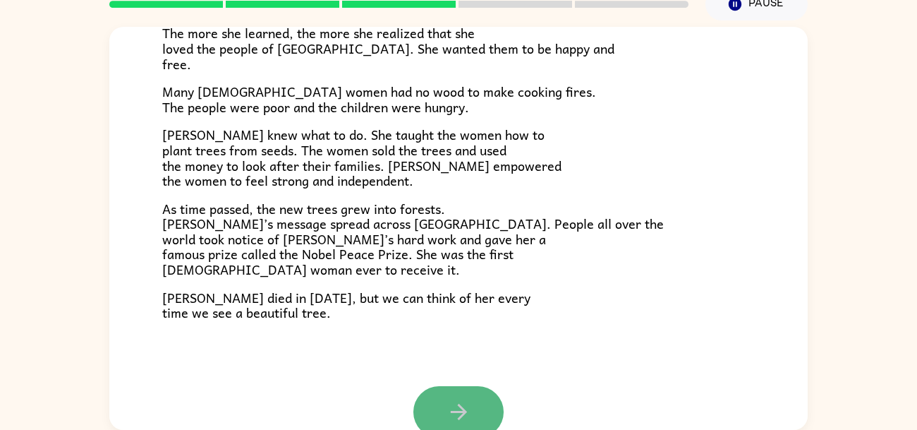
click at [478, 396] on button "button" at bounding box center [458, 412] width 90 height 52
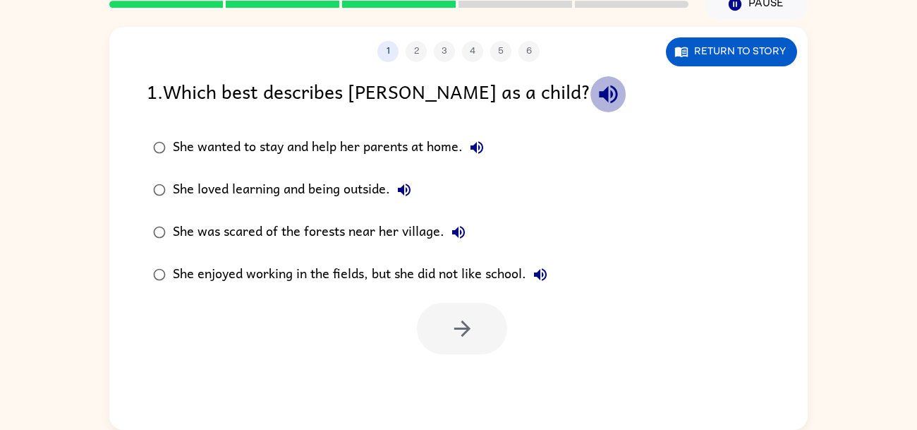
click at [591, 97] on button "button" at bounding box center [609, 94] width 36 height 36
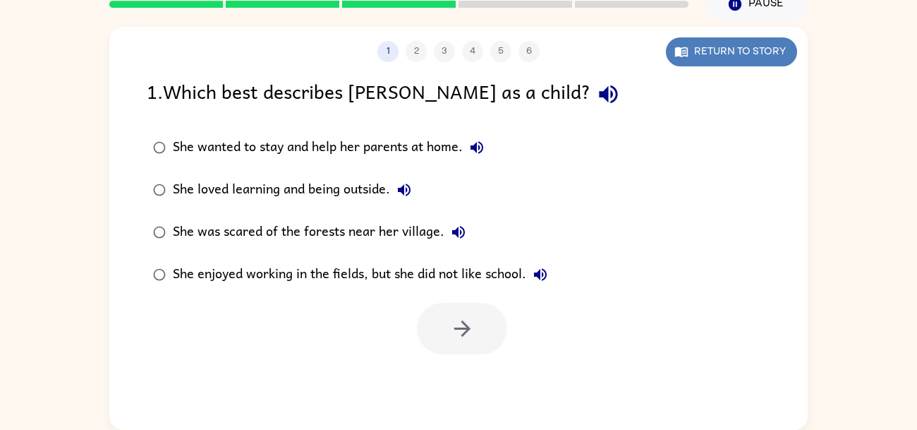
click at [729, 52] on button "Return to story" at bounding box center [731, 51] width 131 height 29
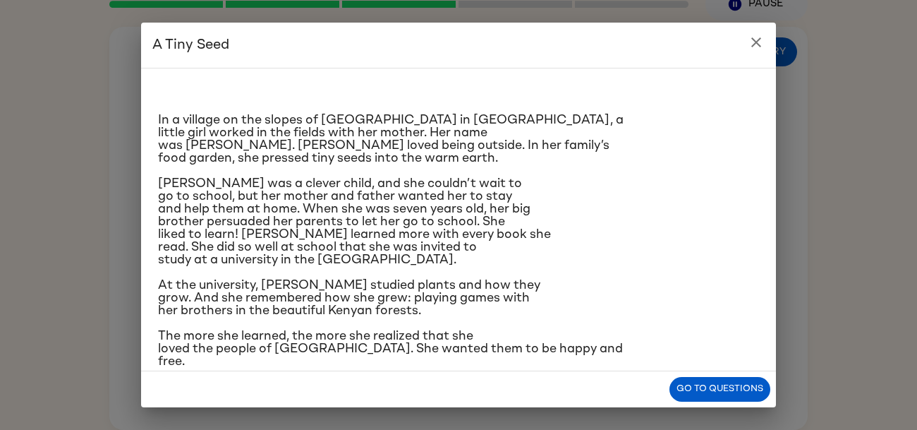
click at [449, 176] on div "In a village on the slopes of [GEOGRAPHIC_DATA] in [GEOGRAPHIC_DATA], a little …" at bounding box center [458, 332] width 601 height 504
click at [760, 45] on icon "close" at bounding box center [756, 42] width 10 height 10
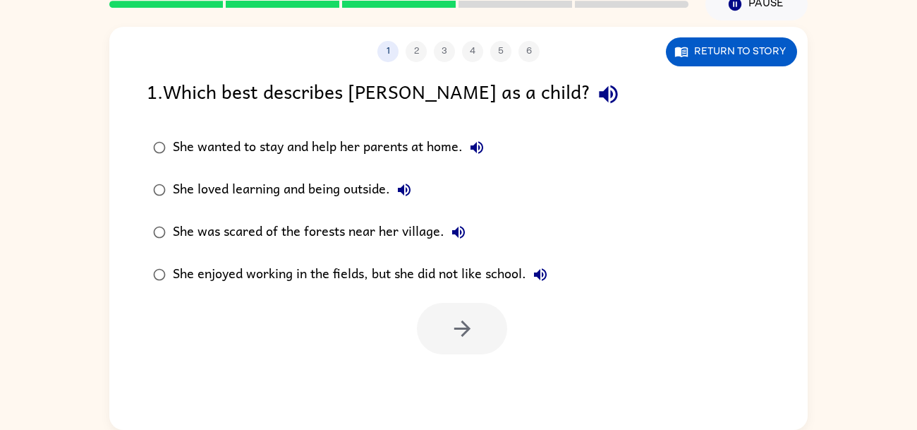
click at [478, 141] on icon "button" at bounding box center [476, 147] width 17 height 17
click at [411, 192] on icon "button" at bounding box center [404, 189] width 13 height 13
click at [454, 229] on icon "button" at bounding box center [458, 232] width 17 height 17
click at [545, 282] on icon "button" at bounding box center [540, 274] width 17 height 17
click at [346, 273] on div "She enjoyed working in the fields, but she did not like school." at bounding box center [364, 274] width 382 height 28
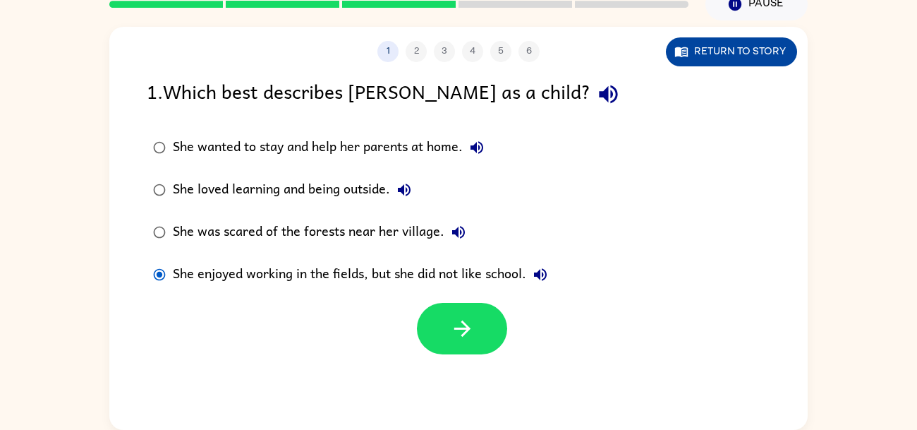
click at [735, 52] on button "Return to story" at bounding box center [731, 51] width 131 height 29
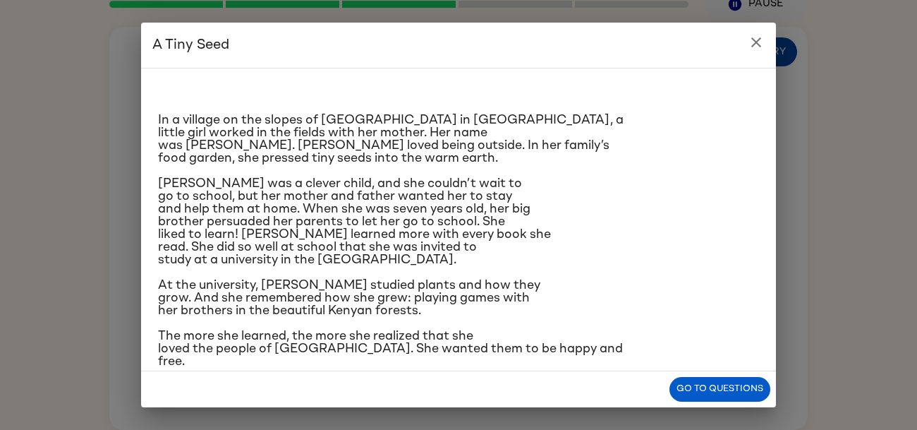
click at [735, 52] on h2 "A Tiny Seed" at bounding box center [458, 45] width 635 height 45
click at [775, 44] on h2 "A Tiny Seed" at bounding box center [458, 45] width 635 height 45
click at [768, 39] on button "close" at bounding box center [756, 42] width 28 height 28
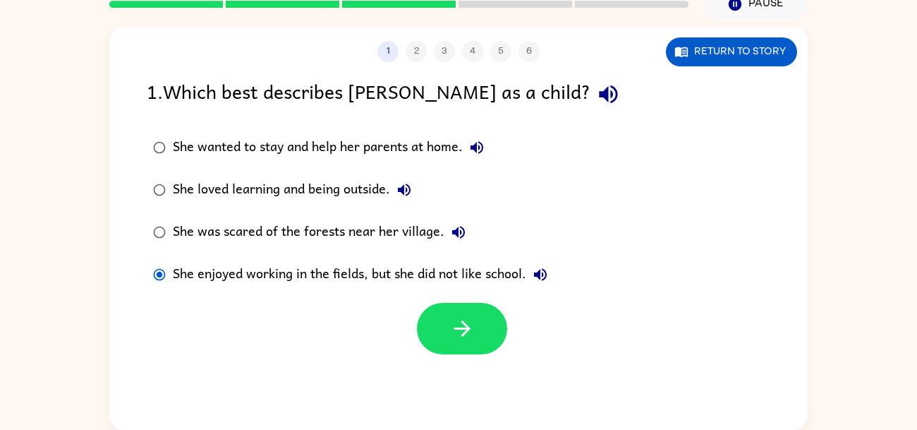
click at [528, 263] on div "She enjoyed working in the fields, but she did not like school." at bounding box center [364, 274] width 382 height 28
click at [446, 238] on button "She was scared of the forests near her village." at bounding box center [458, 232] width 28 height 28
click at [455, 237] on icon "button" at bounding box center [458, 232] width 17 height 17
click at [410, 196] on icon "button" at bounding box center [404, 189] width 17 height 17
click at [411, 198] on button "She loved learning and being outside." at bounding box center [404, 190] width 28 height 28
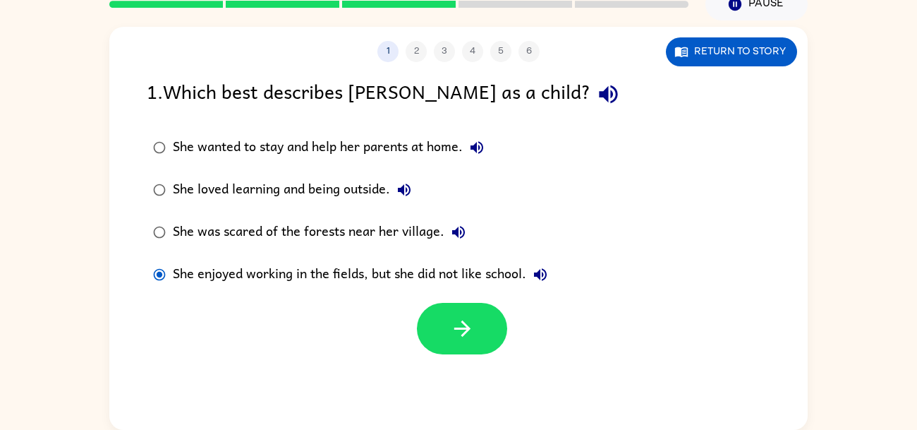
click at [233, 192] on div "She loved learning and being outside." at bounding box center [296, 190] width 246 height 28
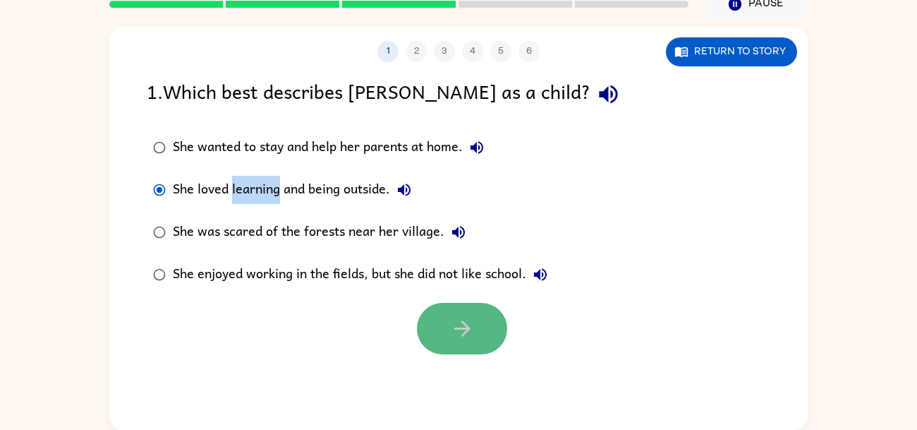
click at [429, 308] on button "button" at bounding box center [462, 329] width 90 height 52
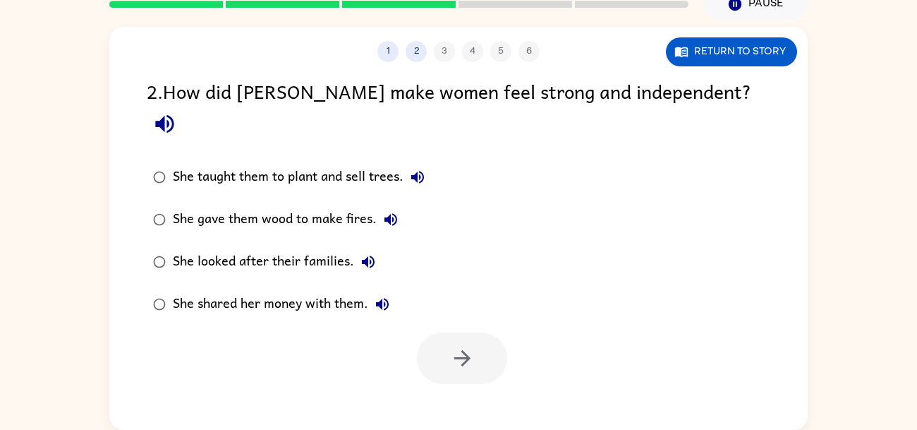
click at [177, 111] on icon "button" at bounding box center [164, 123] width 25 height 25
click at [429, 163] on button "She taught them to plant and sell trees." at bounding box center [418, 177] width 28 height 28
click at [398, 211] on icon "button" at bounding box center [390, 219] width 17 height 17
click at [363, 253] on icon "button" at bounding box center [368, 261] width 17 height 17
click at [375, 290] on button "She shared her money with them." at bounding box center [382, 304] width 28 height 28
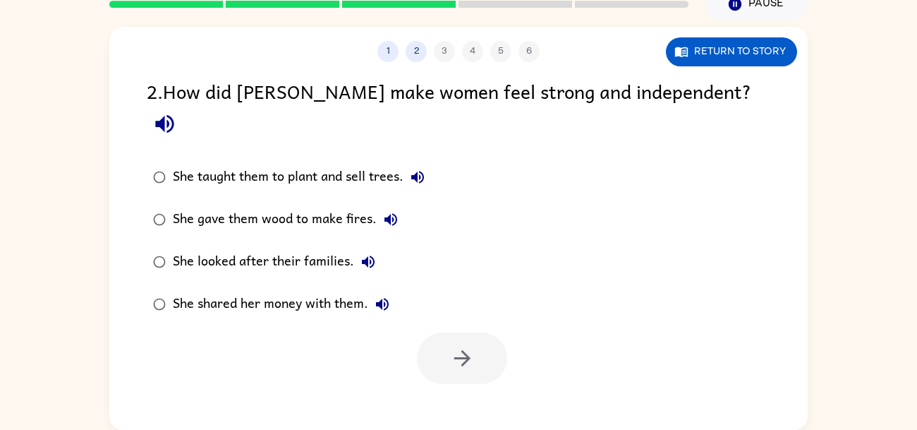
click at [326, 290] on div "She shared her money with them." at bounding box center [285, 304] width 224 height 28
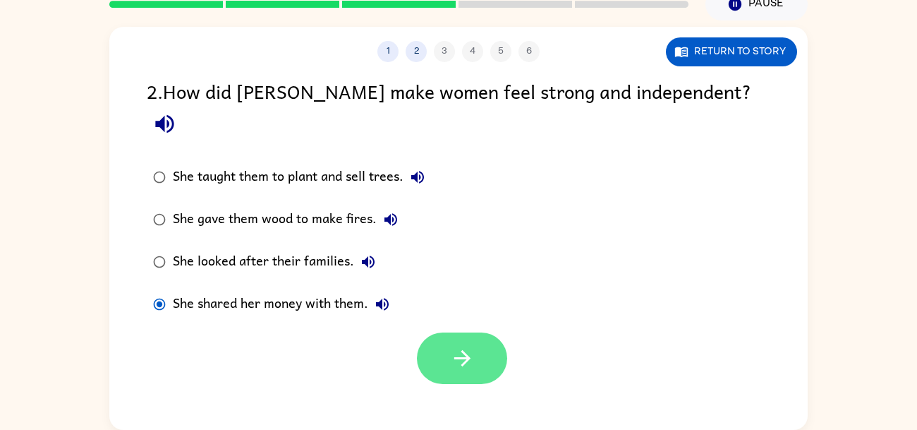
click at [444, 332] on button "button" at bounding box center [462, 358] width 90 height 52
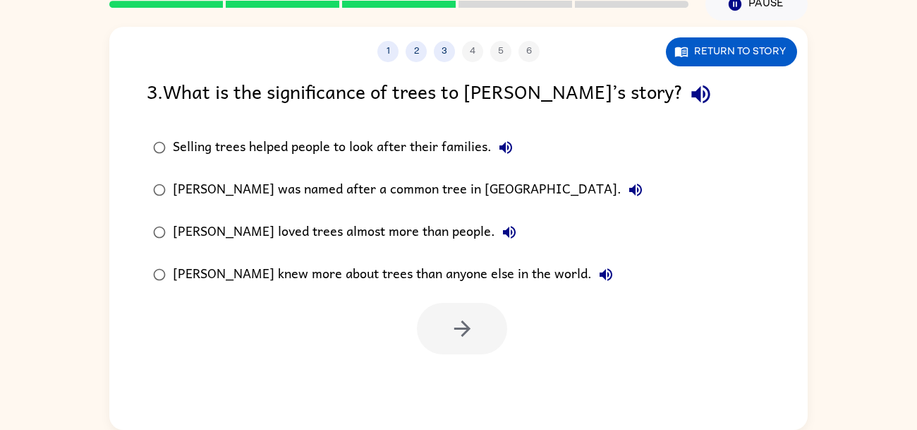
click at [327, 224] on div "[PERSON_NAME] loved trees almost more than people." at bounding box center [348, 232] width 351 height 28
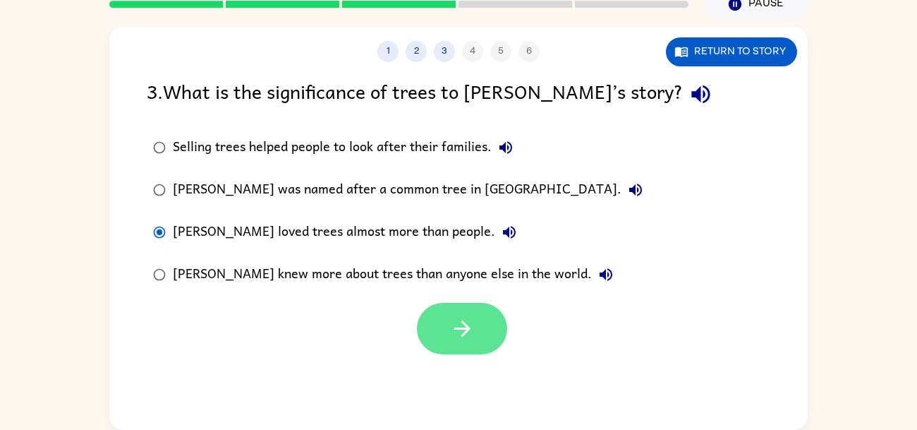
click at [494, 338] on button "button" at bounding box center [462, 329] width 90 height 52
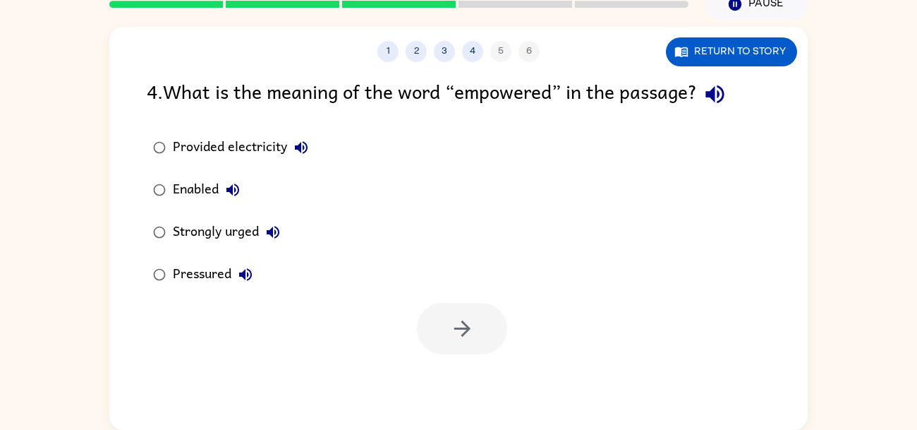
click at [239, 143] on div "Provided electricity" at bounding box center [244, 147] width 143 height 28
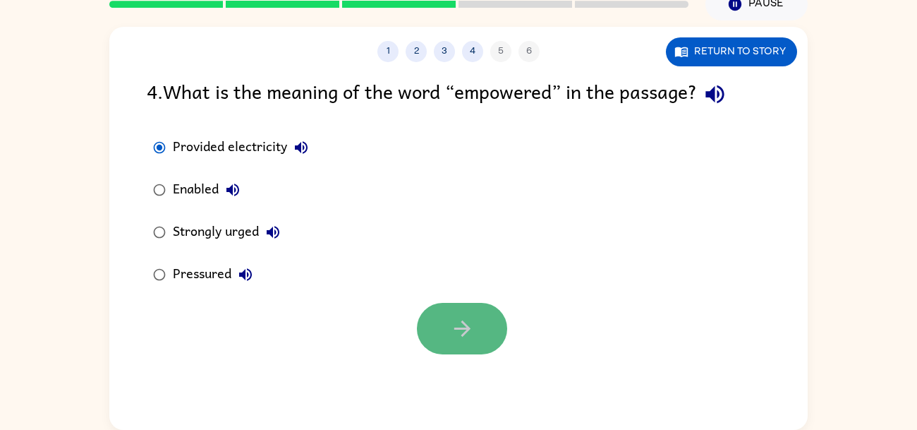
click at [446, 303] on button "button" at bounding box center [462, 329] width 90 height 52
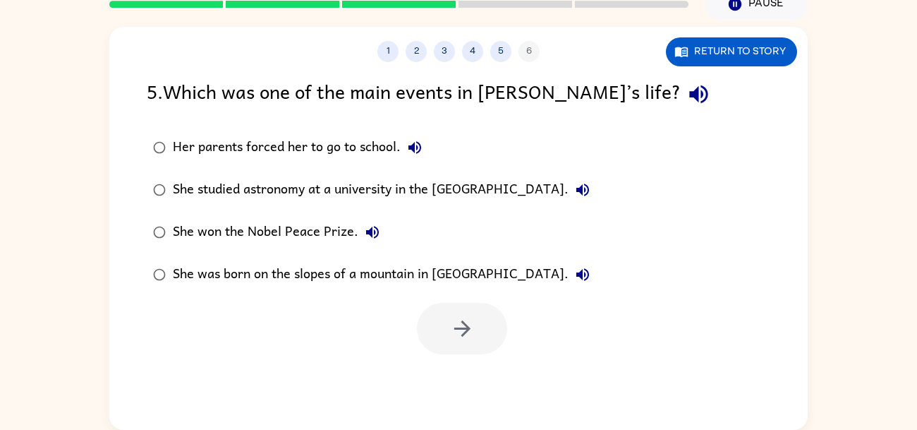
click at [189, 221] on div "She won the Nobel Peace Prize." at bounding box center [280, 232] width 214 height 28
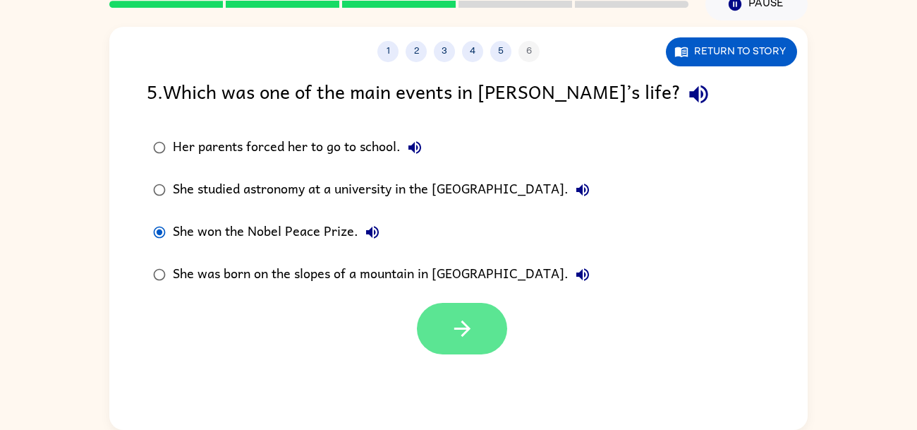
click at [452, 321] on icon "button" at bounding box center [462, 328] width 25 height 25
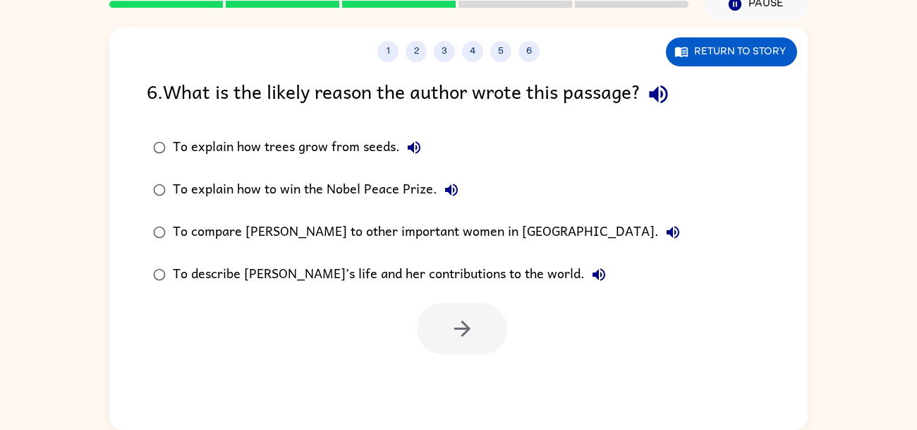
click at [293, 199] on div "To explain how to win the Nobel Peace Prize." at bounding box center [319, 190] width 293 height 28
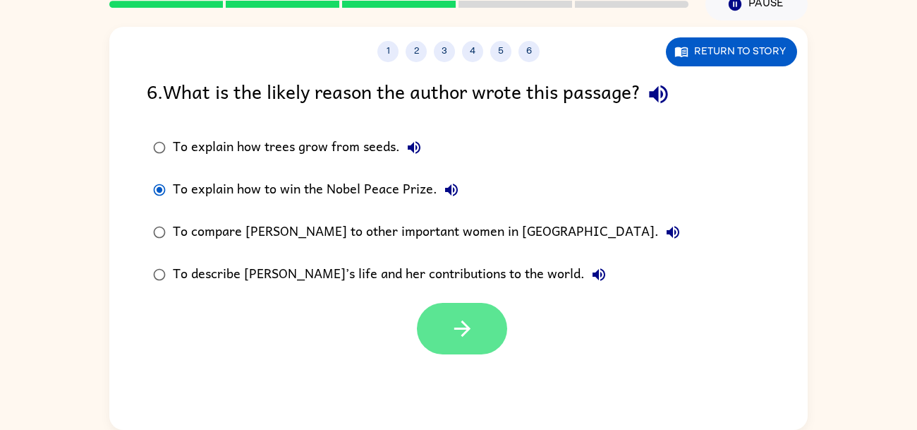
click at [482, 315] on button "button" at bounding box center [462, 329] width 90 height 52
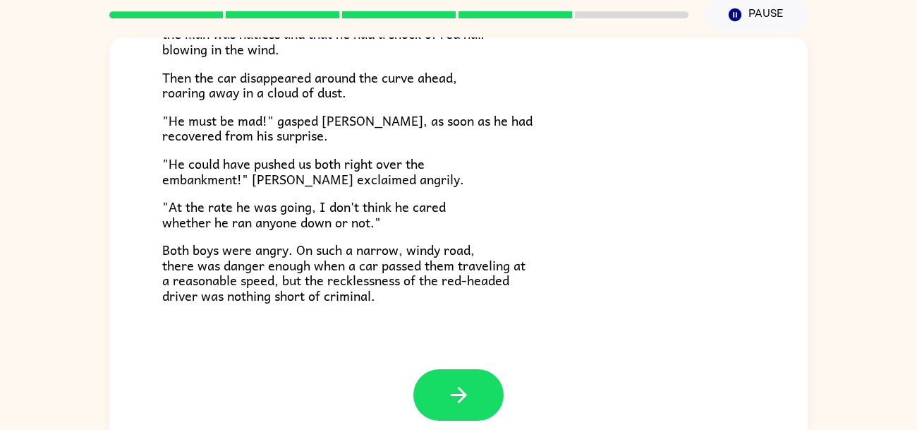
scroll to position [67, 0]
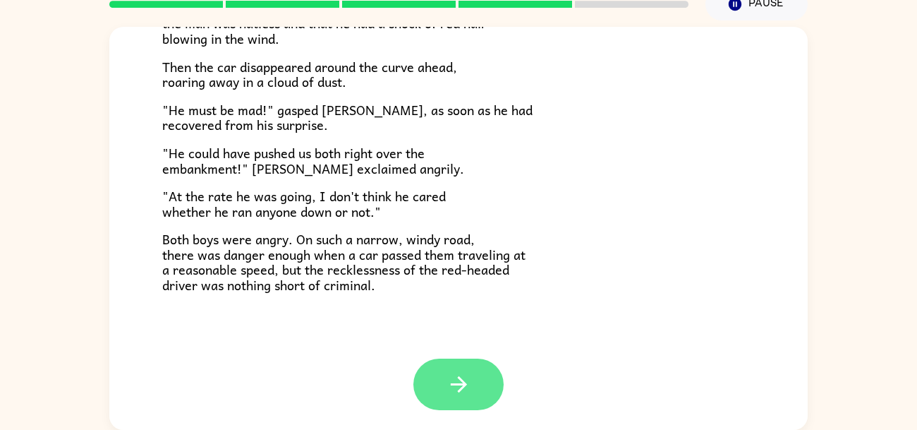
click at [494, 385] on button "button" at bounding box center [458, 384] width 90 height 52
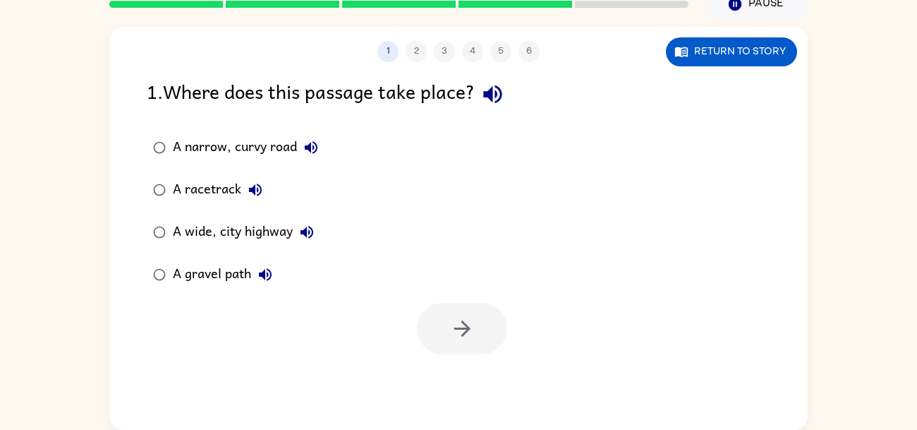
scroll to position [0, 0]
click at [487, 96] on icon "button" at bounding box center [492, 94] width 25 height 25
click at [535, 341] on div at bounding box center [458, 325] width 698 height 59
click at [318, 141] on icon "button" at bounding box center [311, 147] width 17 height 17
click at [262, 195] on icon "button" at bounding box center [255, 189] width 17 height 17
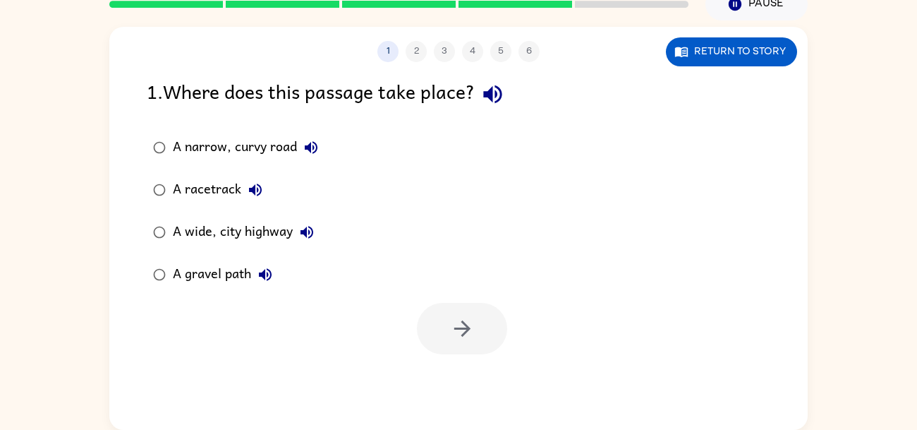
click at [252, 195] on icon "button" at bounding box center [255, 189] width 17 height 17
click at [307, 242] on button "A wide, city highway" at bounding box center [307, 232] width 28 height 28
click at [264, 272] on icon "button" at bounding box center [265, 274] width 13 height 13
click at [239, 279] on div "A gravel path" at bounding box center [226, 274] width 107 height 28
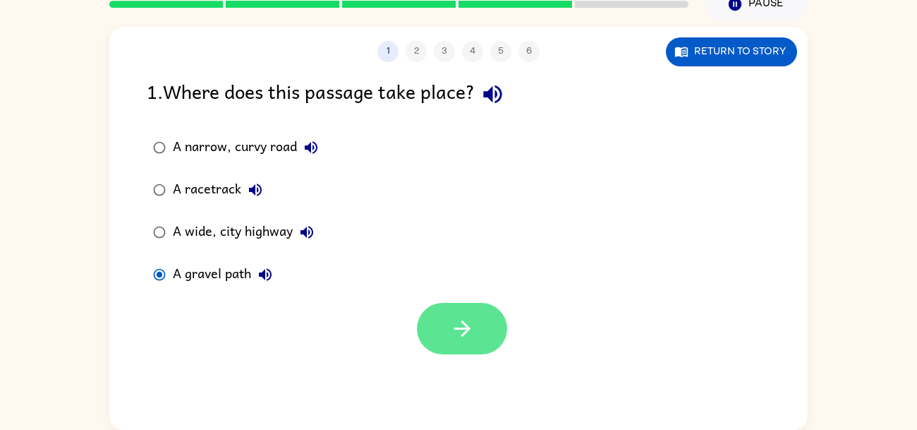
click at [444, 333] on button "button" at bounding box center [462, 329] width 90 height 52
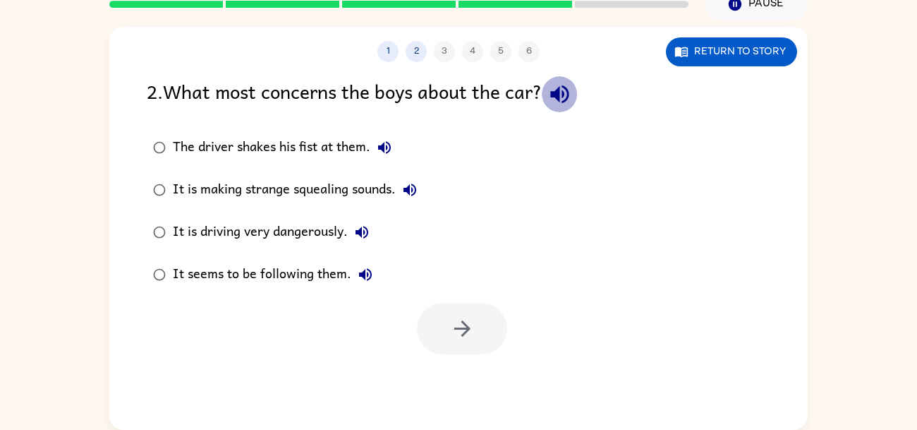
click at [562, 92] on icon "button" at bounding box center [559, 94] width 18 height 18
click at [403, 133] on label "The driver shakes his fist at them." at bounding box center [285, 147] width 292 height 42
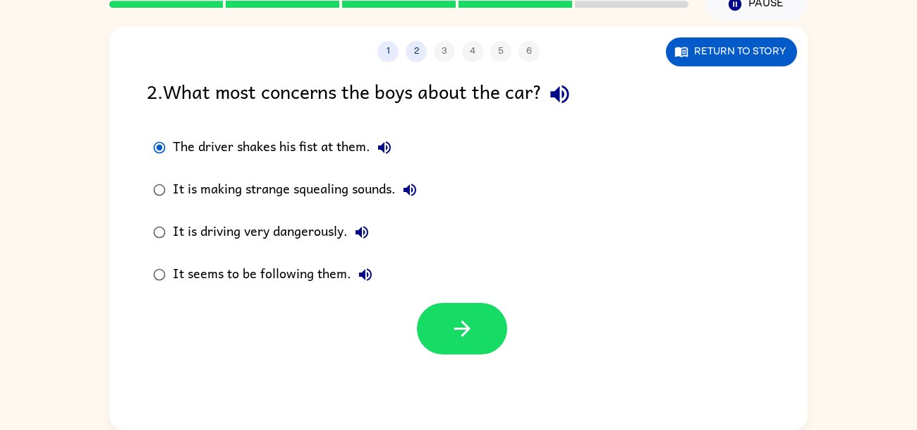
click at [389, 139] on icon "button" at bounding box center [384, 147] width 17 height 17
click at [416, 189] on icon "button" at bounding box center [410, 189] width 13 height 13
click at [350, 239] on div "It is driving very dangerously." at bounding box center [274, 232] width 203 height 28
click at [357, 234] on icon "button" at bounding box center [362, 232] width 13 height 13
click at [377, 283] on div "It seems to be following them." at bounding box center [276, 274] width 207 height 28
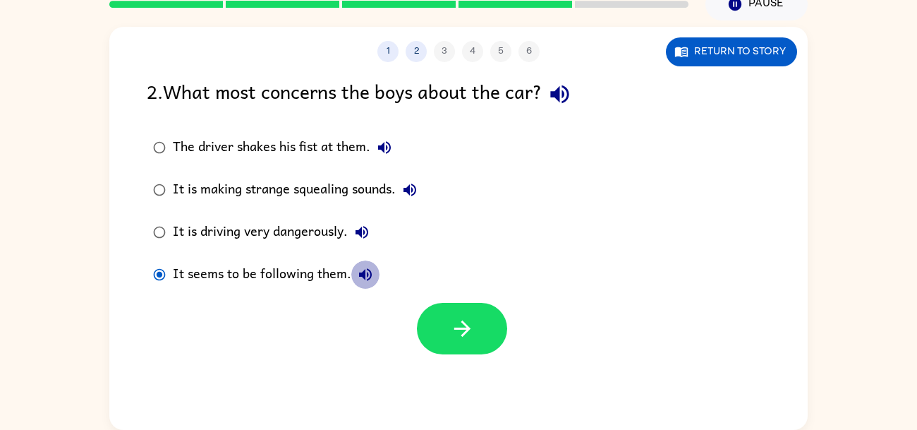
click at [373, 276] on button "It seems to be following them." at bounding box center [365, 274] width 28 height 28
click at [358, 272] on icon "button" at bounding box center [365, 274] width 17 height 17
click at [418, 193] on icon "button" at bounding box center [409, 189] width 17 height 17
click at [392, 150] on icon "button" at bounding box center [384, 147] width 17 height 17
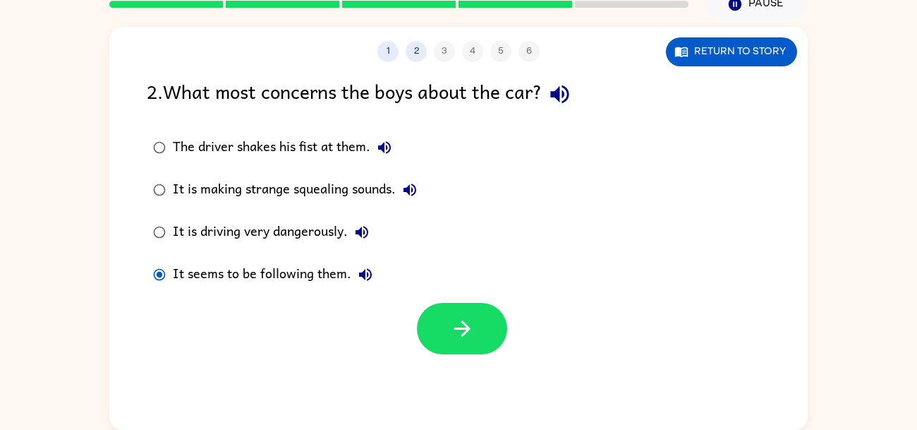
click at [368, 197] on div "It is making strange squealing sounds." at bounding box center [298, 190] width 251 height 28
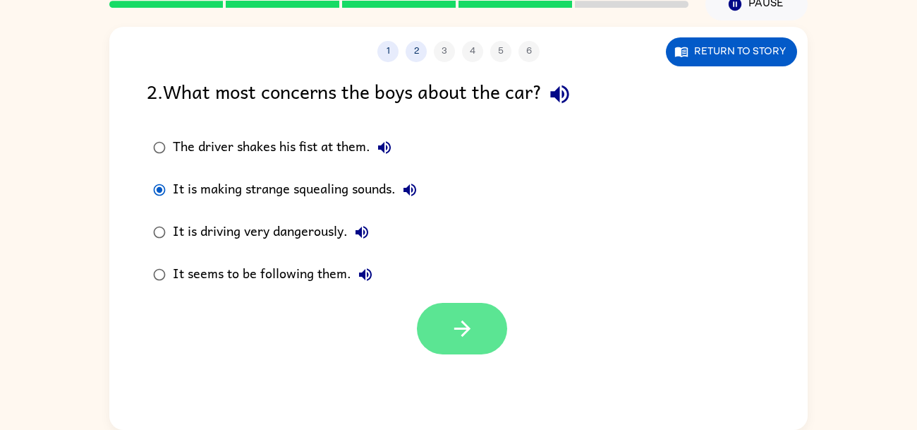
click at [449, 310] on button "button" at bounding box center [462, 329] width 90 height 52
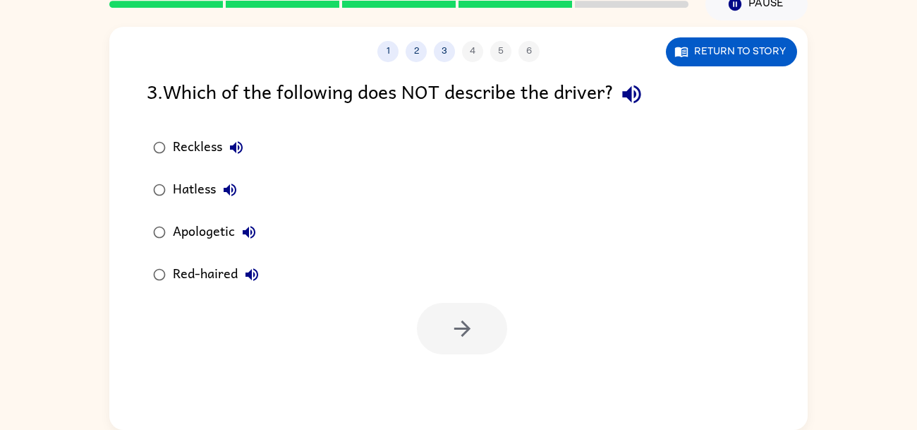
click at [203, 152] on div "Reckless" at bounding box center [212, 147] width 78 height 28
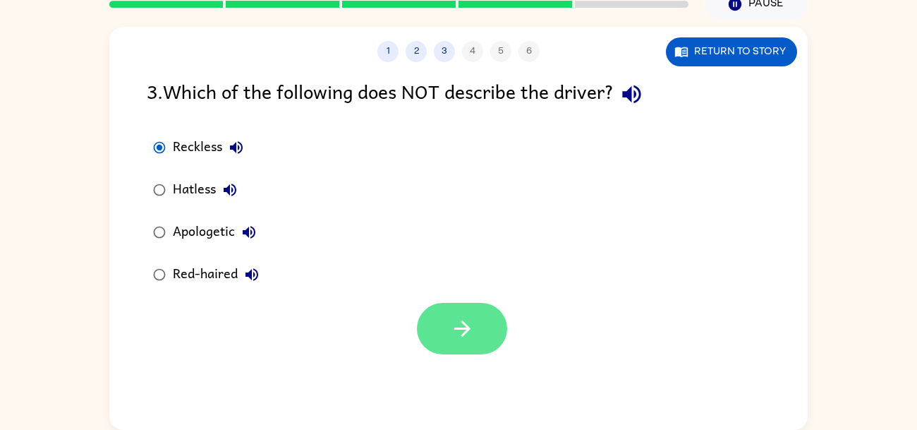
click at [486, 313] on button "button" at bounding box center [462, 329] width 90 height 52
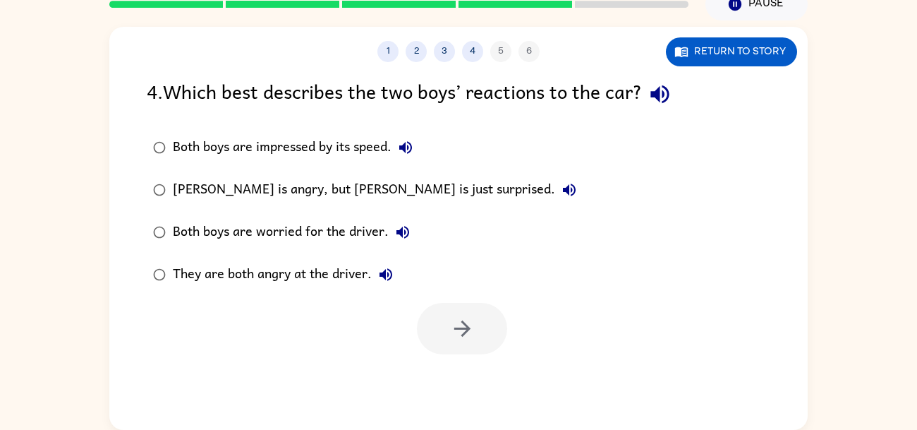
click at [662, 99] on icon "button" at bounding box center [659, 94] width 18 height 18
click at [407, 145] on icon "button" at bounding box center [405, 147] width 17 height 17
click at [563, 191] on icon "button" at bounding box center [569, 189] width 13 height 13
click at [404, 236] on icon "button" at bounding box center [402, 232] width 17 height 17
click at [380, 274] on icon "button" at bounding box center [386, 274] width 13 height 13
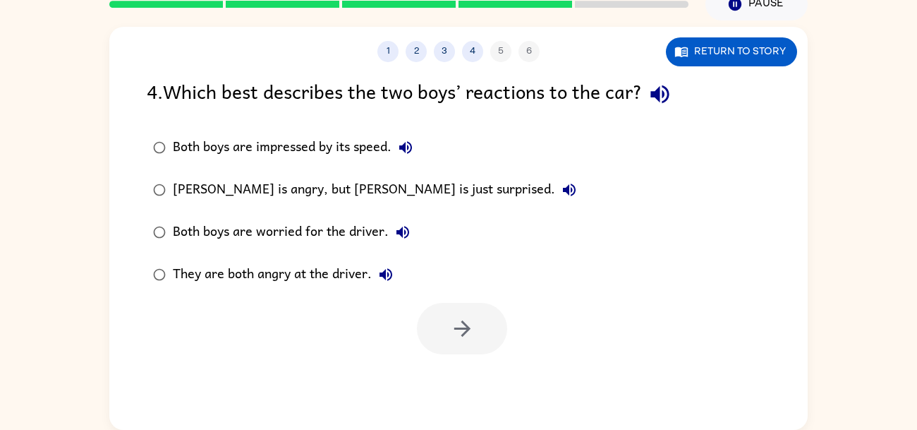
click at [350, 266] on div "They are both angry at the driver." at bounding box center [286, 274] width 227 height 28
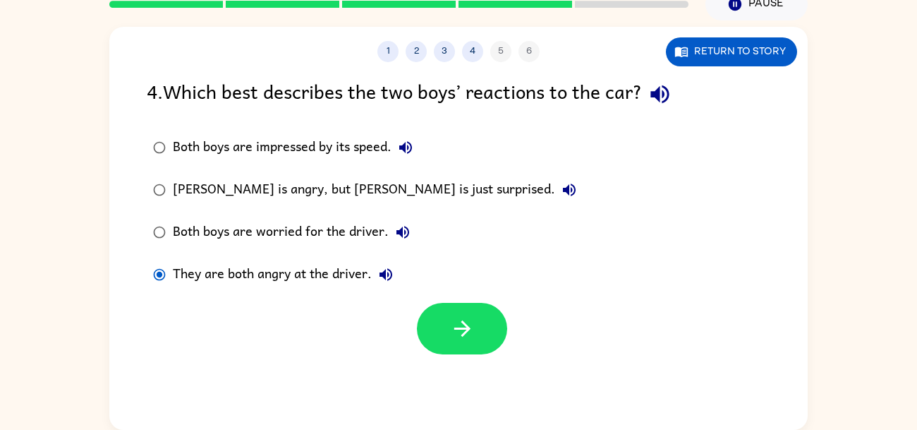
click at [329, 231] on div "Both boys are worried for the driver." at bounding box center [295, 232] width 244 height 28
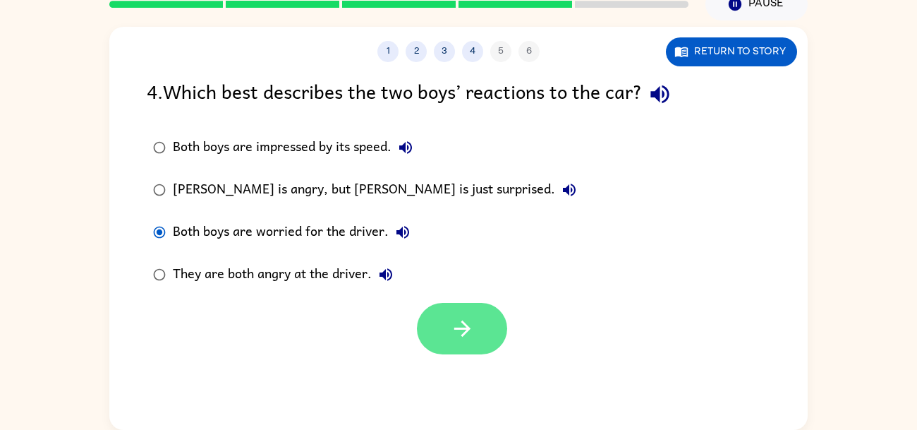
click at [478, 343] on button "button" at bounding box center [462, 329] width 90 height 52
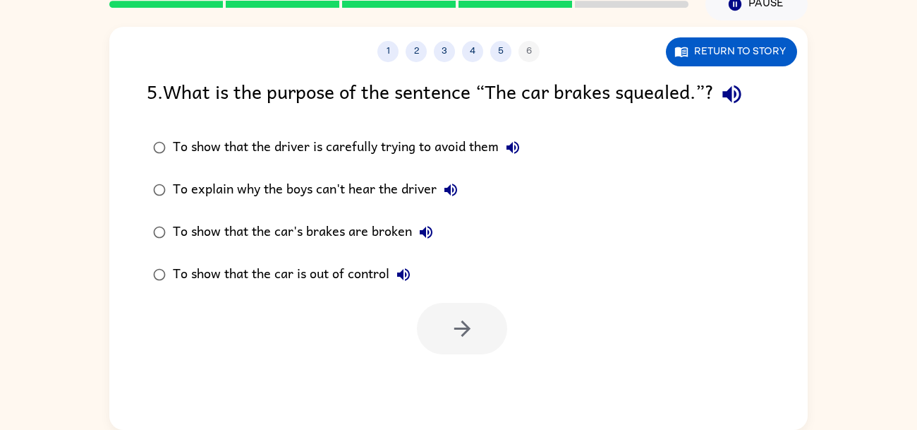
click at [472, 321] on div at bounding box center [462, 329] width 90 height 52
click at [727, 98] on icon "button" at bounding box center [732, 94] width 25 height 25
click at [517, 147] on icon "button" at bounding box center [513, 147] width 13 height 13
click at [447, 196] on icon "button" at bounding box center [450, 189] width 17 height 17
click at [423, 233] on icon "button" at bounding box center [426, 232] width 13 height 13
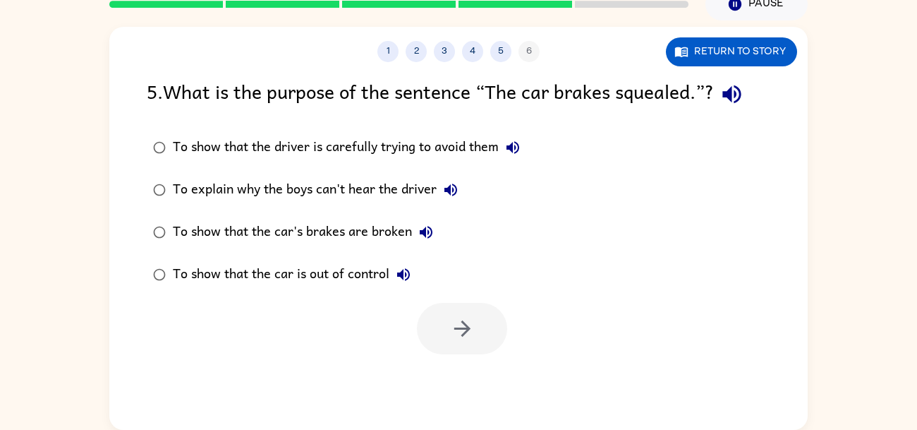
click at [373, 188] on div "To explain why the boys can't hear the driver" at bounding box center [319, 190] width 292 height 28
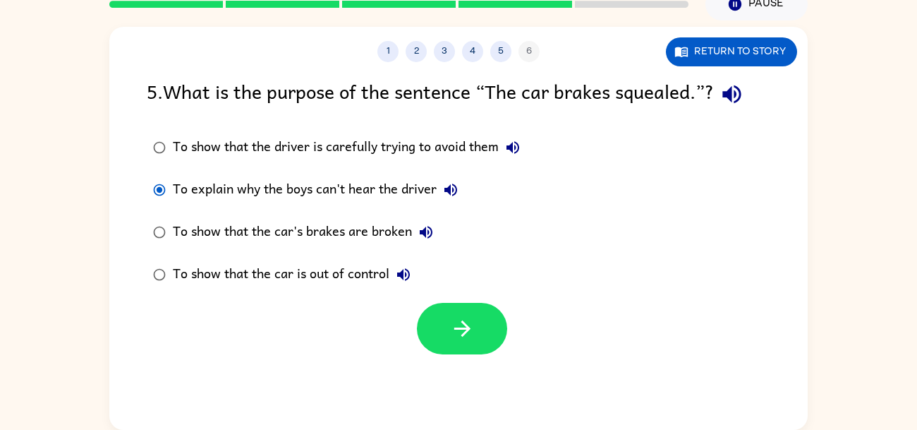
click at [410, 274] on icon "button" at bounding box center [403, 274] width 13 height 13
click at [359, 232] on div "To show that the car's brakes are broken" at bounding box center [306, 232] width 267 height 28
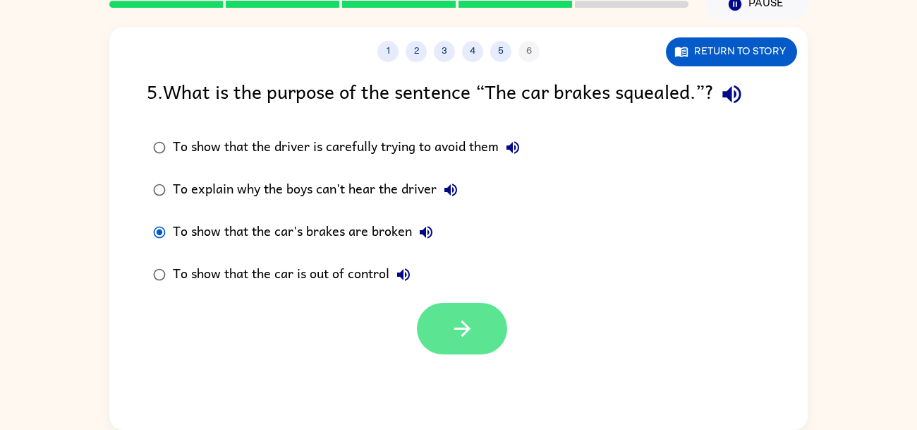
click at [483, 322] on button "button" at bounding box center [462, 329] width 90 height 52
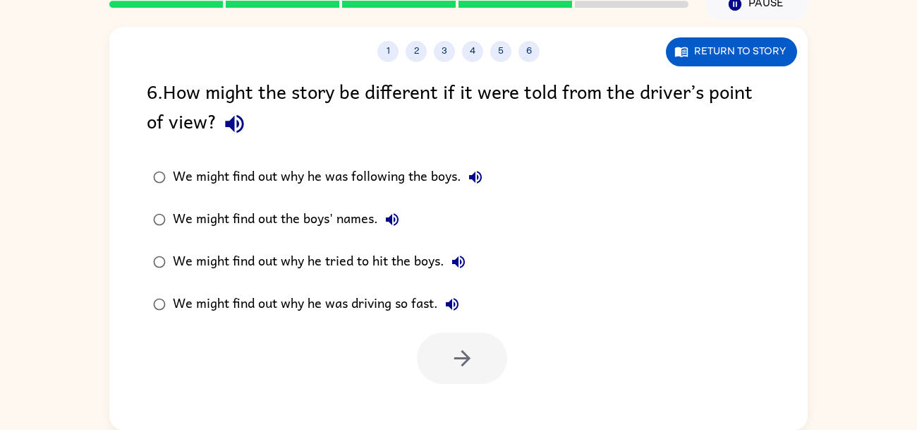
click at [236, 123] on icon "button" at bounding box center [234, 123] width 25 height 25
click at [474, 169] on icon "button" at bounding box center [475, 177] width 17 height 17
click at [401, 222] on icon "button" at bounding box center [392, 219] width 17 height 17
click at [461, 261] on icon "button" at bounding box center [458, 261] width 13 height 13
click at [459, 311] on icon "button" at bounding box center [452, 304] width 17 height 17
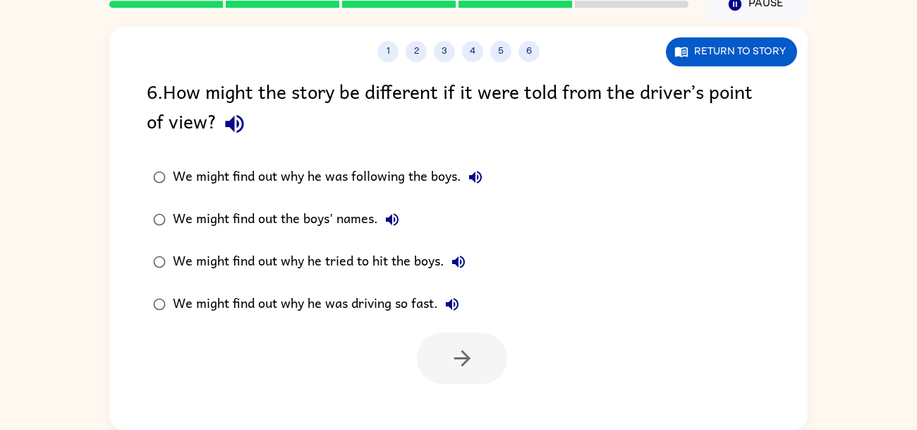
click at [382, 258] on div "We might find out why he tried to hit the boys." at bounding box center [323, 262] width 300 height 28
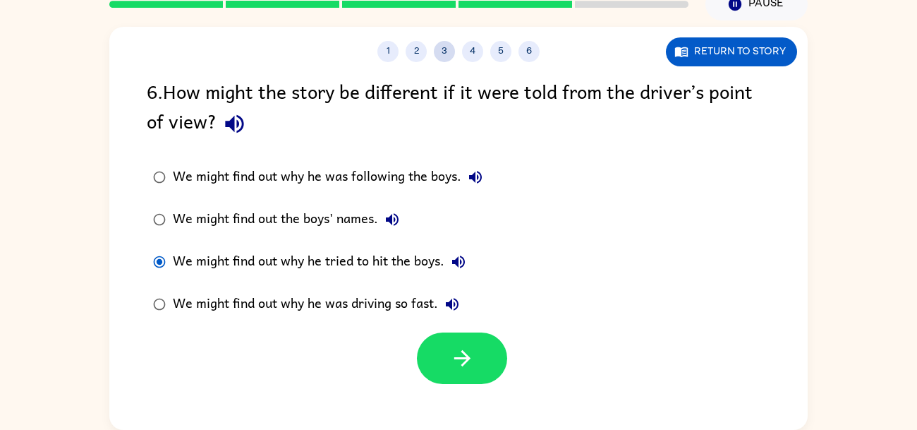
click at [445, 47] on button "3" at bounding box center [444, 51] width 21 height 21
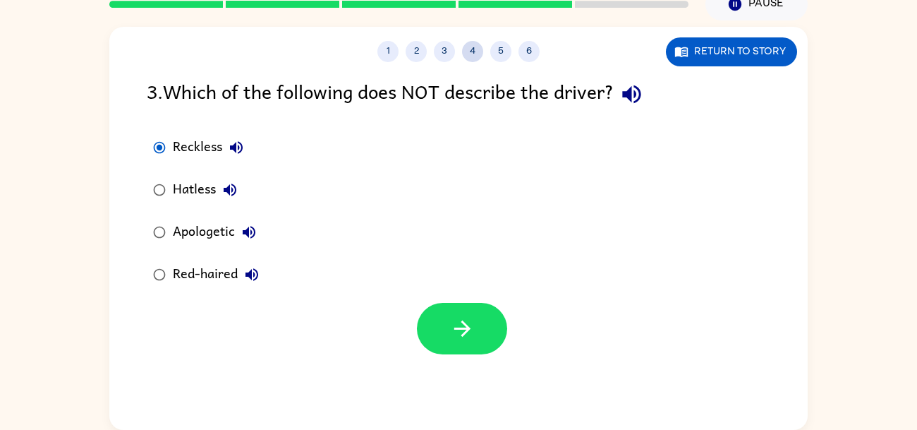
click at [473, 49] on button "4" at bounding box center [472, 51] width 21 height 21
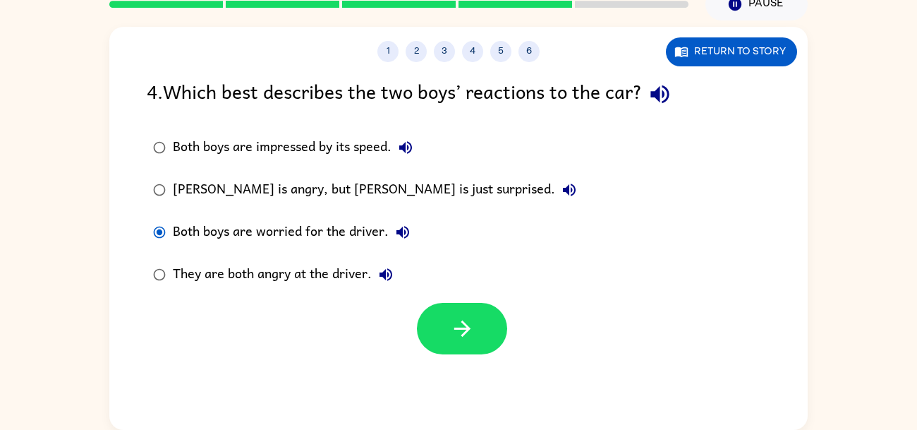
click at [356, 268] on div "They are both angry at the driver." at bounding box center [286, 274] width 227 height 28
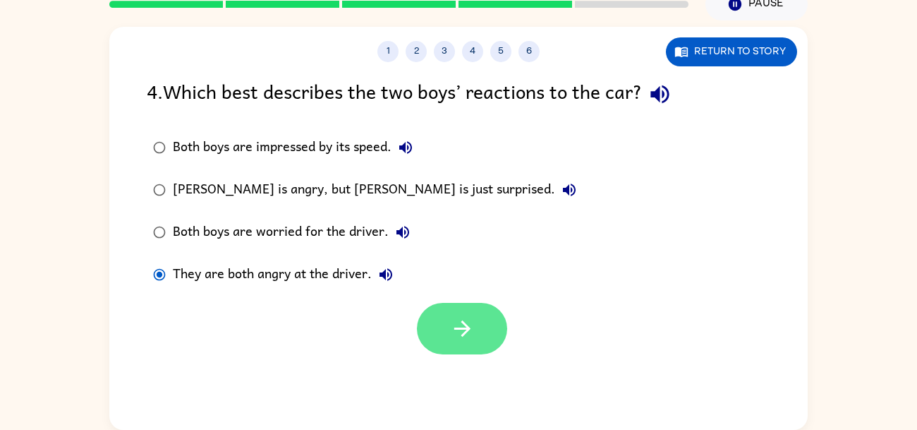
click at [439, 315] on button "button" at bounding box center [462, 329] width 90 height 52
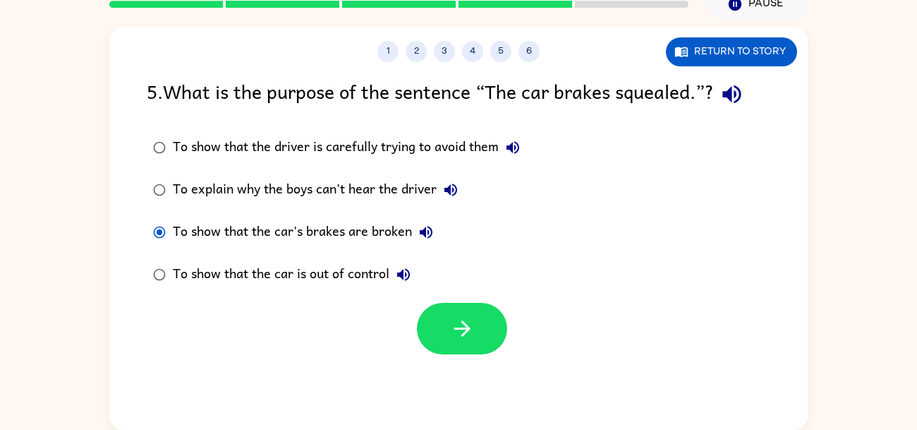
click at [439, 315] on button "button" at bounding box center [462, 329] width 90 height 52
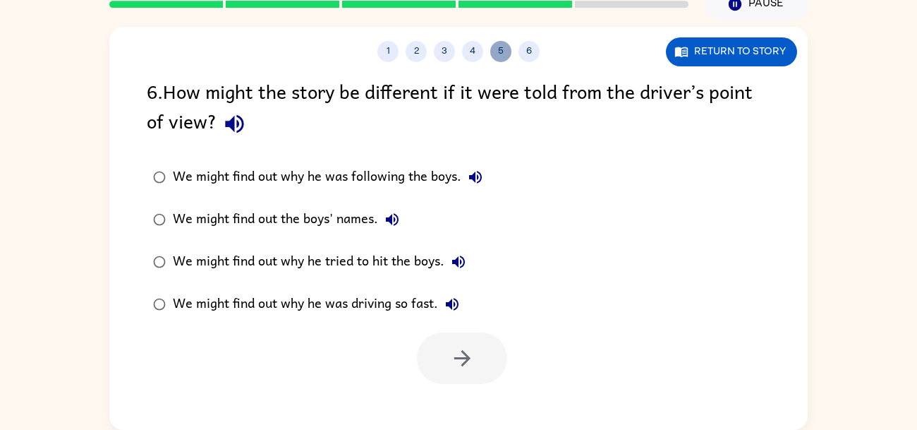
click at [497, 57] on button "5" at bounding box center [500, 51] width 21 height 21
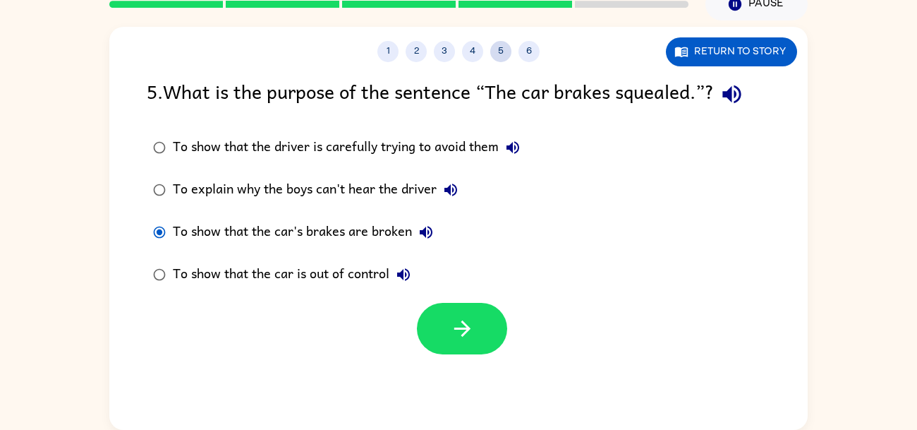
click at [505, 56] on button "5" at bounding box center [500, 51] width 21 height 21
click at [519, 55] on button "6" at bounding box center [529, 51] width 21 height 21
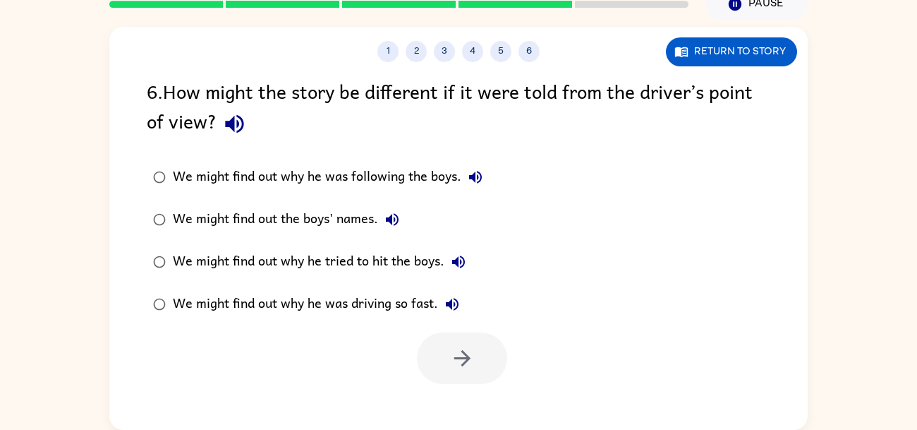
click at [436, 307] on div "We might find out why he was driving so fast." at bounding box center [319, 304] width 293 height 28
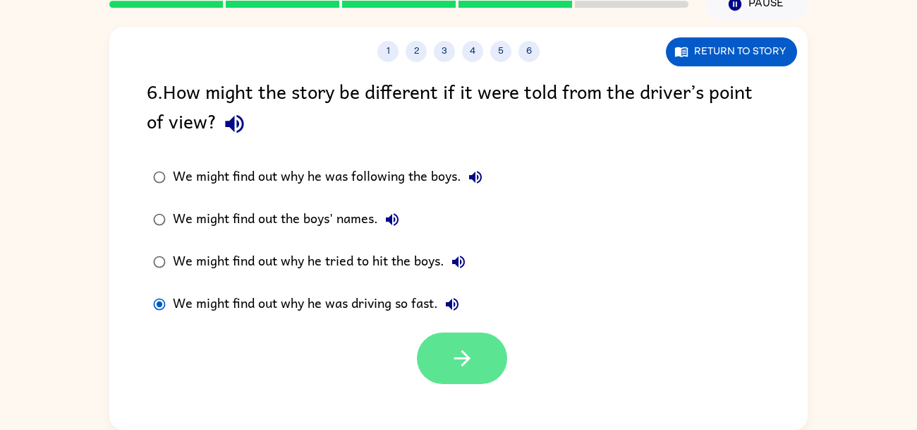
click at [480, 351] on button "button" at bounding box center [462, 358] width 90 height 52
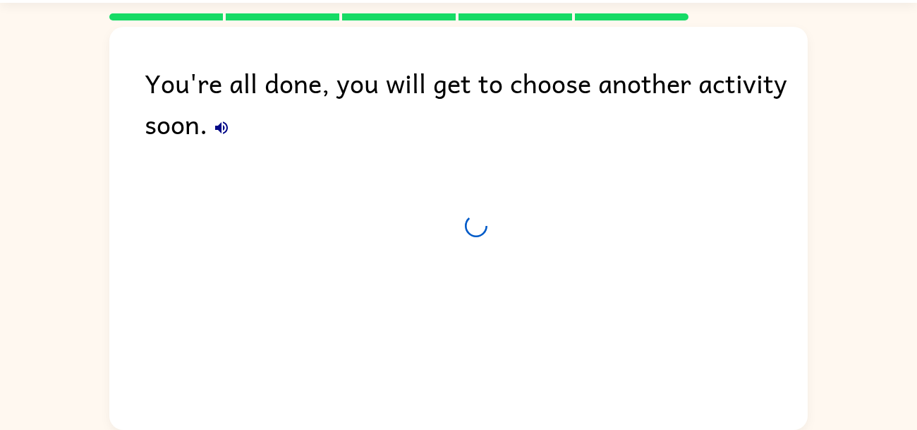
scroll to position [42, 0]
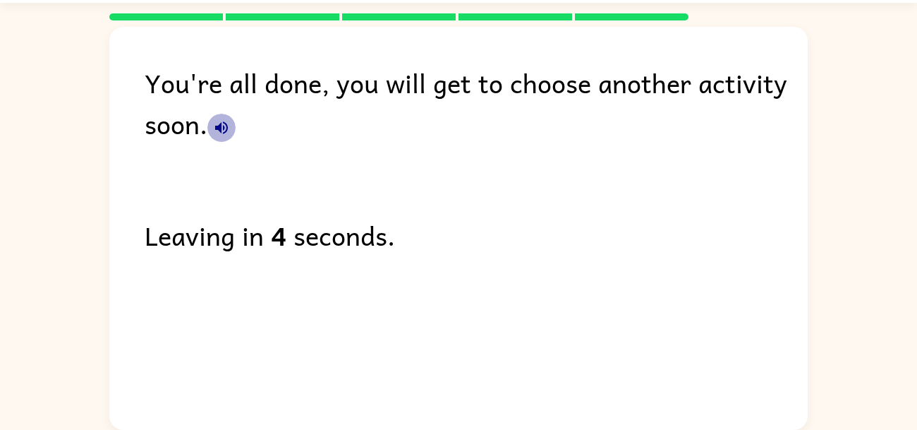
click at [231, 123] on button "button" at bounding box center [221, 128] width 28 height 28
click at [244, 137] on div "You're all done, you will get to choose another activity soon." at bounding box center [476, 103] width 663 height 82
